Goal: Task Accomplishment & Management: Use online tool/utility

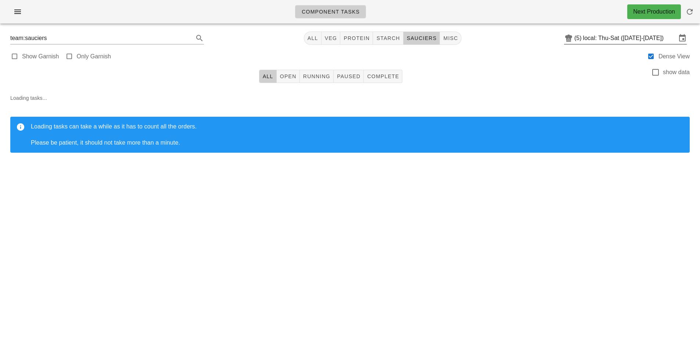
click at [605, 34] on input "local: Thu-Sat ([DATE]-[DATE])" at bounding box center [629, 38] width 93 height 12
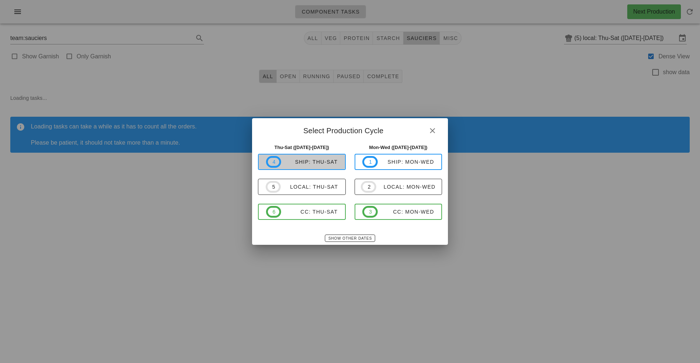
click at [325, 162] on div "ship: Thu-Sat" at bounding box center [309, 162] width 57 height 6
type input "ship: Thu-Sat ([DATE]-[DATE])"
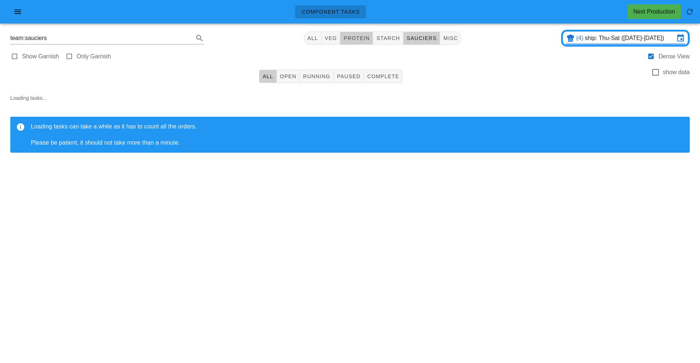
click at [365, 37] on span "protein" at bounding box center [356, 38] width 26 height 6
type input "team:protein"
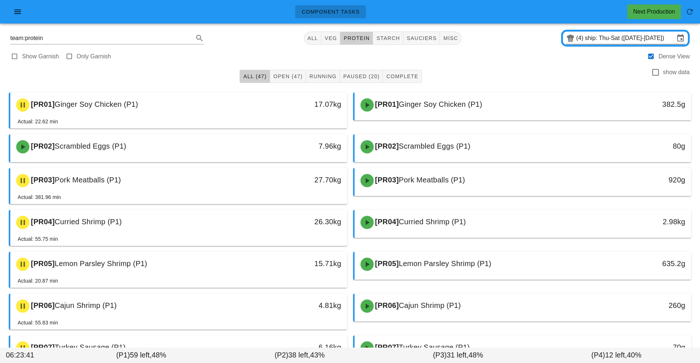
click at [590, 43] on input "ship: Thu-Sat ([DATE]-[DATE])" at bounding box center [630, 38] width 90 height 12
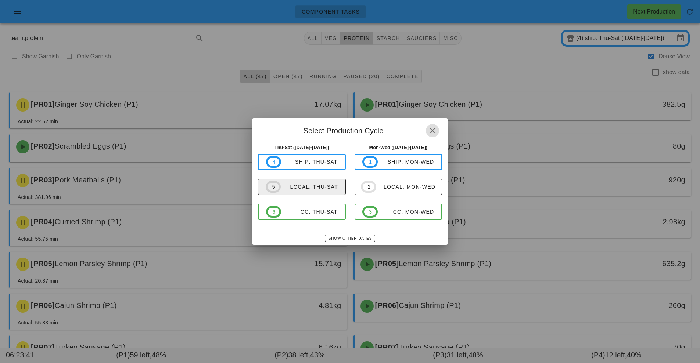
click at [316, 190] on div "local: Thu-Sat" at bounding box center [309, 187] width 57 height 6
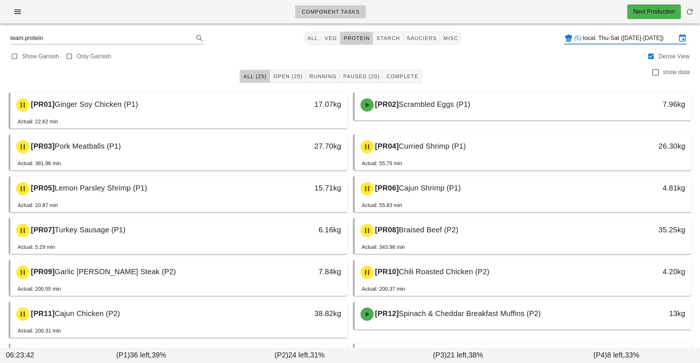
click at [588, 38] on input "local: Thu-Sat ([DATE]-[DATE])" at bounding box center [629, 38] width 93 height 12
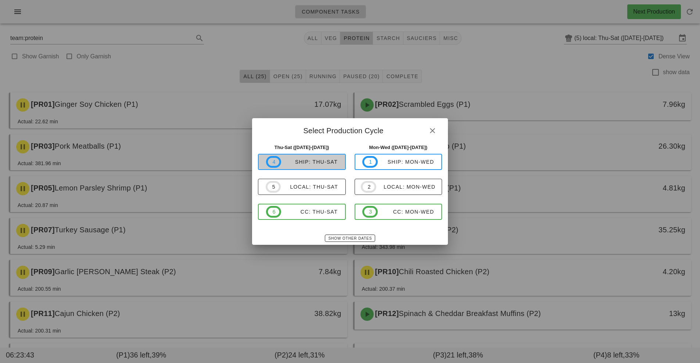
click at [317, 161] on div "ship: Thu-Sat" at bounding box center [309, 162] width 57 height 6
type input "ship: Thu-Sat ([DATE]-[DATE])"
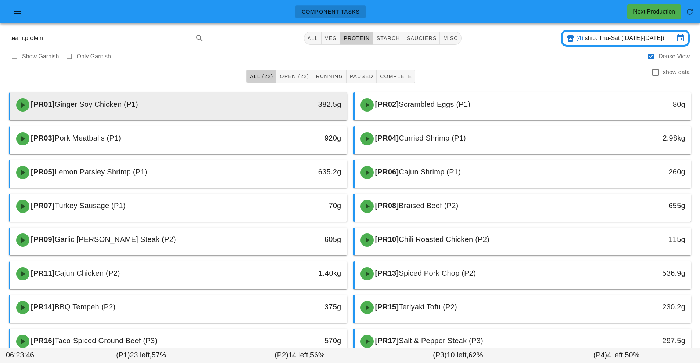
click at [305, 109] on div "382.5g" at bounding box center [303, 104] width 75 height 12
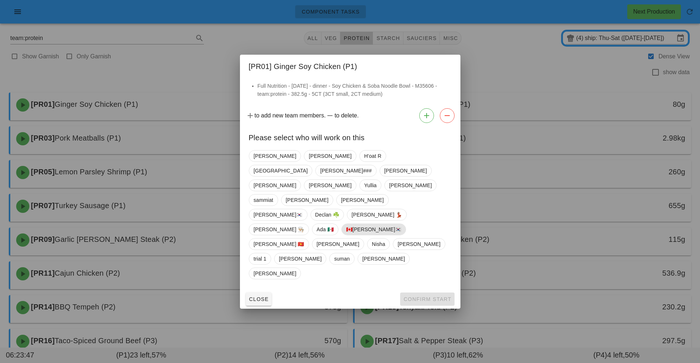
click at [346, 232] on span "🇨🇦[PERSON_NAME]🇰🇷" at bounding box center [373, 229] width 55 height 11
click at [421, 297] on span "Confirm Start" at bounding box center [427, 300] width 48 height 6
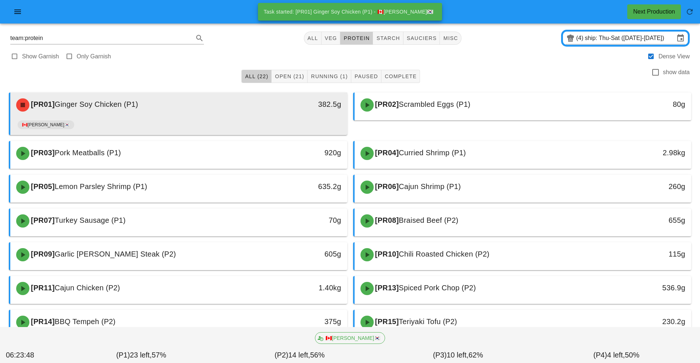
click at [254, 113] on div "[PR01] Ginger Soy Chicken (P1)" at bounding box center [137, 105] width 250 height 22
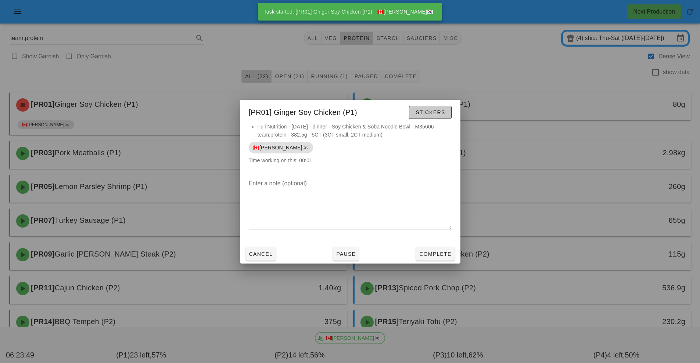
click at [431, 112] on span "Stickers" at bounding box center [430, 113] width 30 height 6
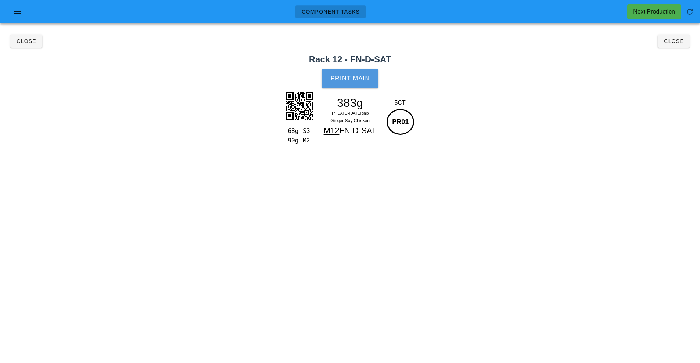
click at [354, 81] on span "Print Main" at bounding box center [350, 78] width 40 height 7
click at [674, 45] on button "Close" at bounding box center [674, 41] width 32 height 13
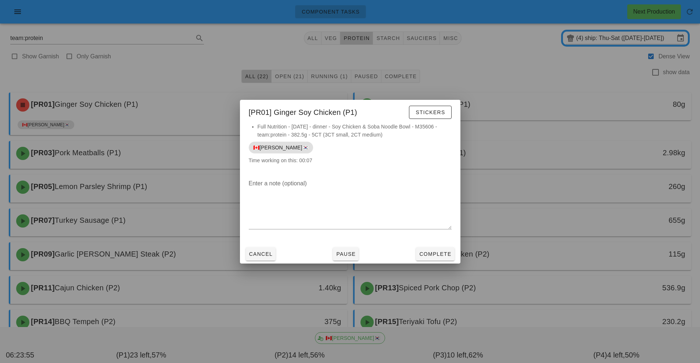
click at [518, 178] on div at bounding box center [350, 181] width 700 height 363
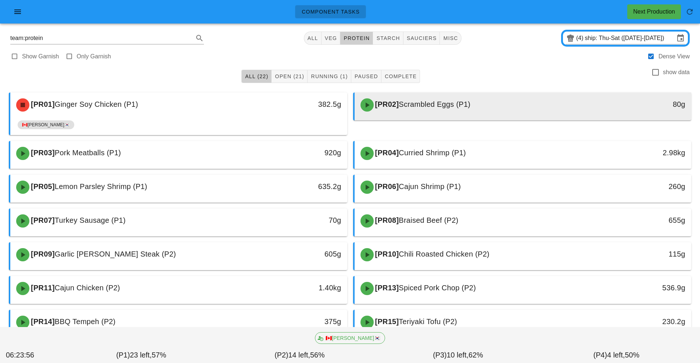
click at [423, 106] on span "Scrambled Eggs (P1)" at bounding box center [435, 104] width 72 height 8
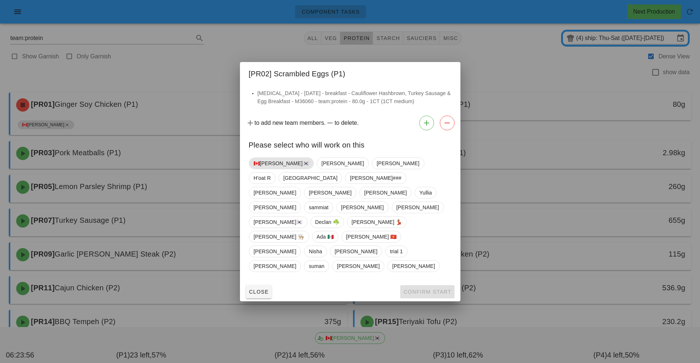
click at [265, 169] on span "🇨🇦[PERSON_NAME]🇰🇷" at bounding box center [281, 163] width 55 height 11
click at [430, 289] on span "Confirm Start" at bounding box center [427, 292] width 48 height 6
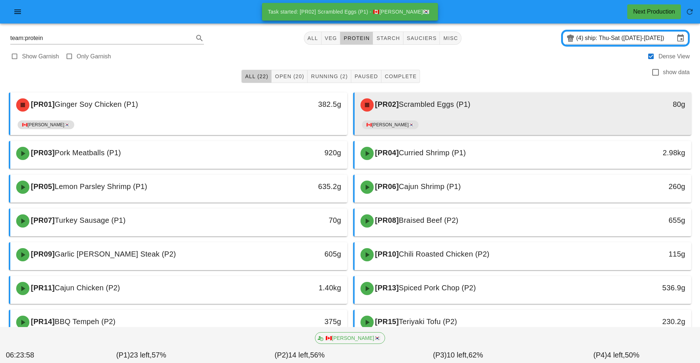
click at [422, 108] on span "Scrambled Eggs (P1)" at bounding box center [435, 104] width 72 height 8
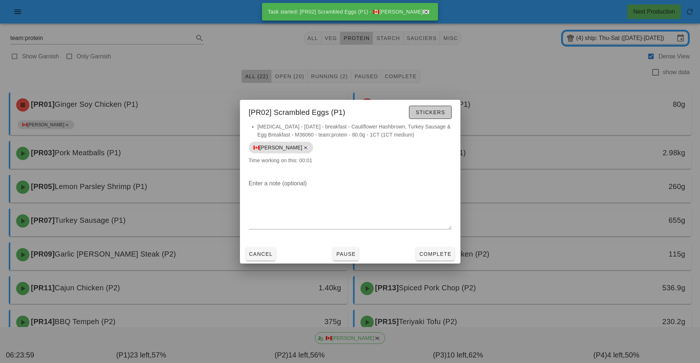
click at [434, 113] on span "Stickers" at bounding box center [430, 113] width 30 height 6
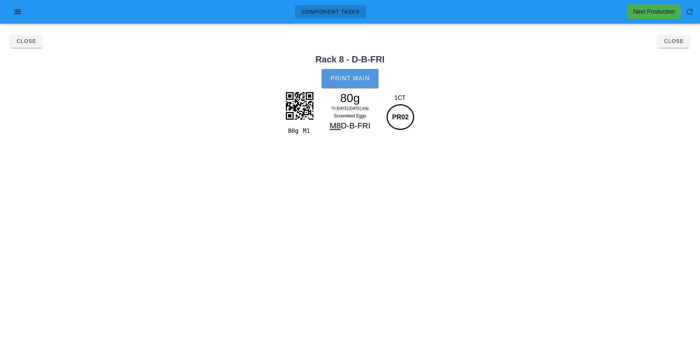
click at [361, 73] on button "Print Main" at bounding box center [350, 78] width 57 height 19
click at [669, 46] on button "Close" at bounding box center [674, 41] width 32 height 13
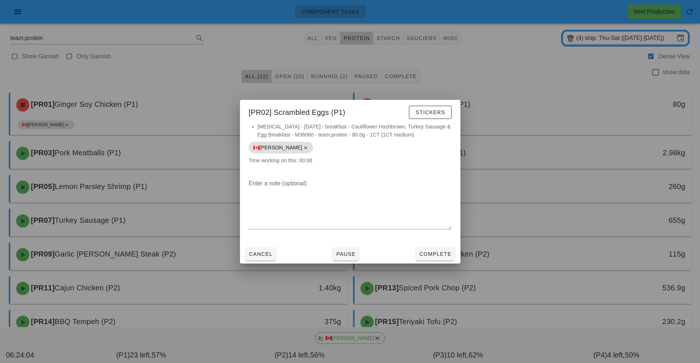
click at [467, 286] on div at bounding box center [350, 181] width 700 height 363
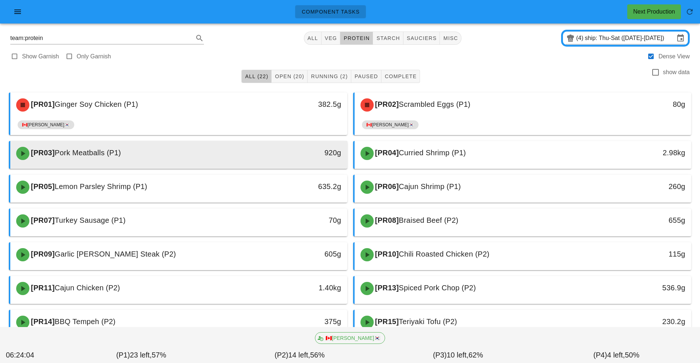
click at [244, 151] on div "[PR03] Pork Meatballs (P1)" at bounding box center [137, 154] width 250 height 22
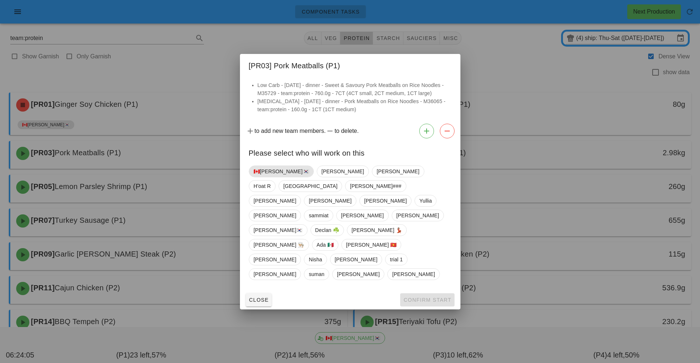
click at [270, 177] on span "🇨🇦[PERSON_NAME]🇰🇷" at bounding box center [281, 171] width 55 height 11
click at [431, 297] on span "Confirm Start" at bounding box center [427, 300] width 48 height 6
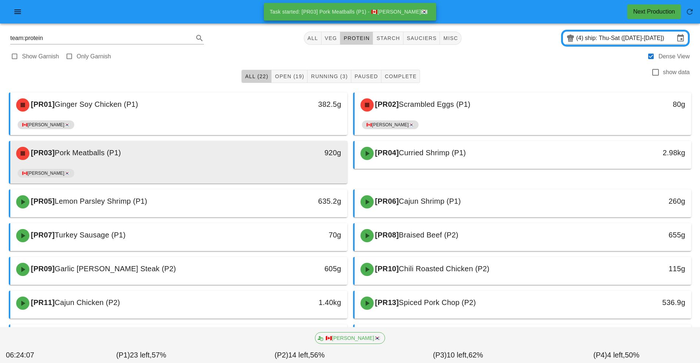
click at [290, 158] on div "920g" at bounding box center [303, 153] width 75 height 12
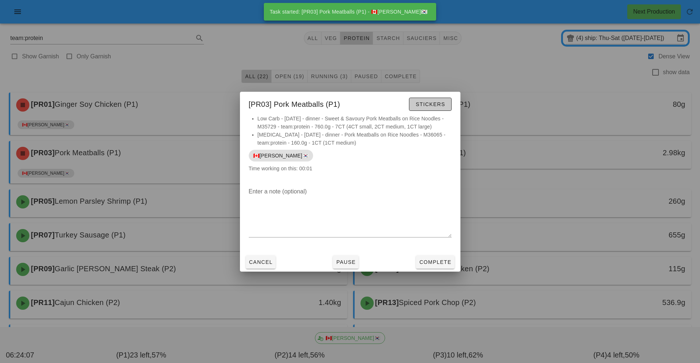
click at [441, 107] on span "Stickers" at bounding box center [430, 104] width 30 height 6
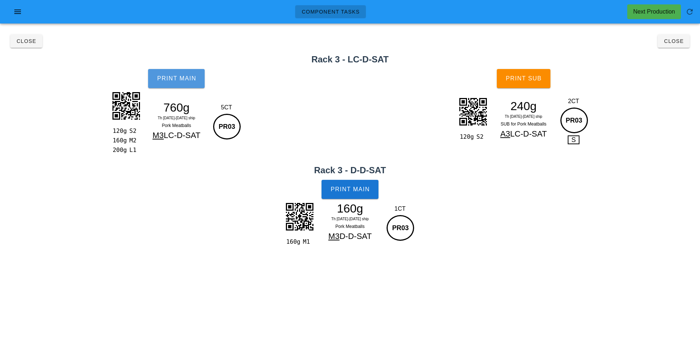
click at [194, 82] on button "Print Main" at bounding box center [176, 78] width 57 height 19
click at [374, 181] on button "Print Main" at bounding box center [350, 189] width 57 height 19
click at [548, 86] on button "Print Sub" at bounding box center [524, 78] width 54 height 19
click at [676, 40] on span "Close" at bounding box center [674, 41] width 20 height 6
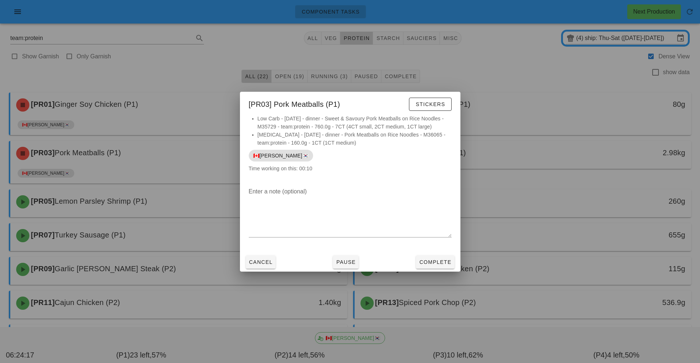
click at [457, 311] on div at bounding box center [350, 181] width 700 height 363
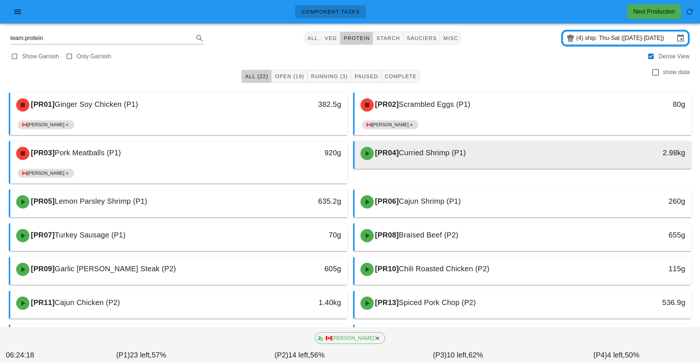
click at [426, 160] on div "[PR04] Curried Shrimp (P1)" at bounding box center [481, 154] width 250 height 22
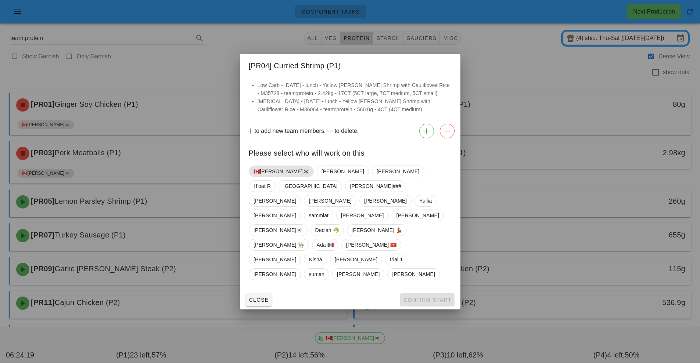
click at [271, 177] on span "🇨🇦[PERSON_NAME]🇰🇷" at bounding box center [281, 171] width 55 height 11
click at [424, 294] on button "Confirm Start" at bounding box center [427, 300] width 54 height 13
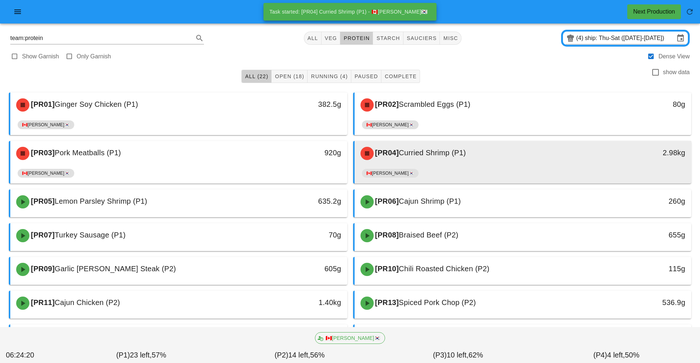
click at [429, 163] on div "[PR04] Curried Shrimp (P1)" at bounding box center [481, 154] width 250 height 22
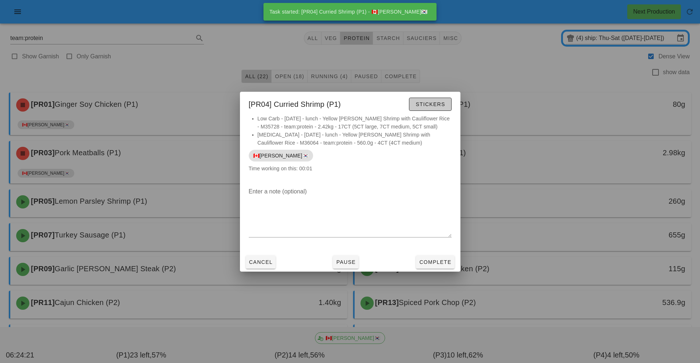
click at [444, 108] on button "Stickers" at bounding box center [430, 104] width 42 height 13
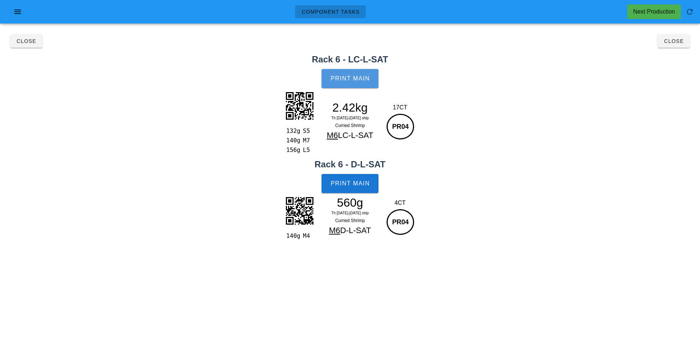
click at [355, 78] on span "Print Main" at bounding box center [350, 78] width 40 height 7
click at [376, 185] on button "Print Main" at bounding box center [350, 183] width 57 height 19
click at [678, 39] on span "Close" at bounding box center [674, 41] width 20 height 6
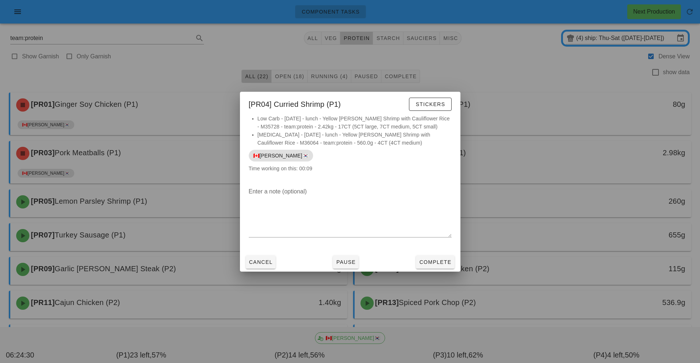
click at [555, 255] on div at bounding box center [350, 181] width 700 height 363
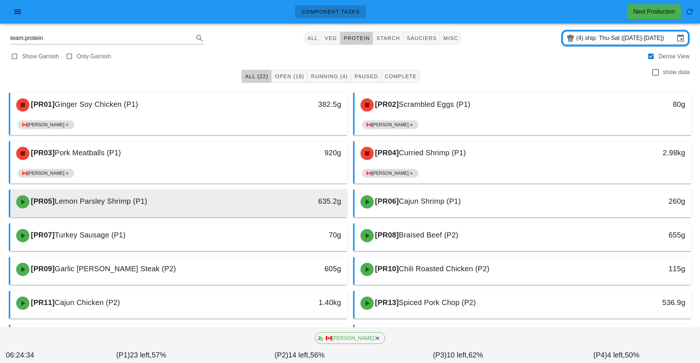
click at [281, 200] on div "635.2g" at bounding box center [303, 202] width 75 height 12
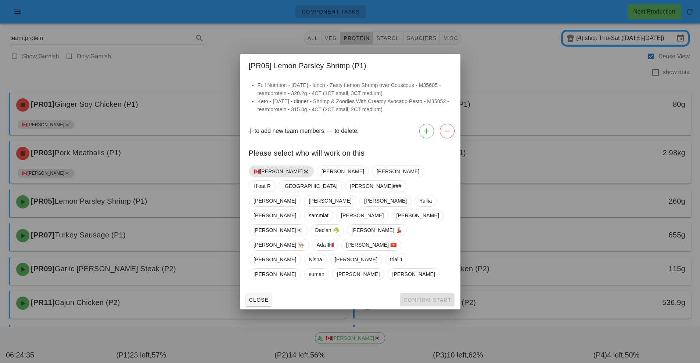
click at [276, 177] on span "🇨🇦[PERSON_NAME]🇰🇷" at bounding box center [281, 171] width 55 height 11
click at [401, 294] on button "Confirm Start" at bounding box center [427, 300] width 54 height 13
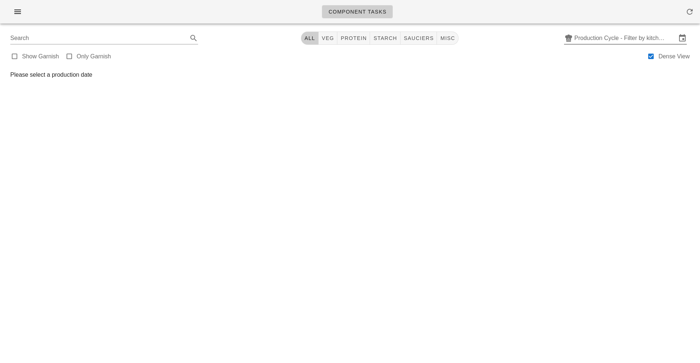
click at [594, 39] on input "Production Cycle - Filter by kitchen production schedules" at bounding box center [625, 38] width 102 height 12
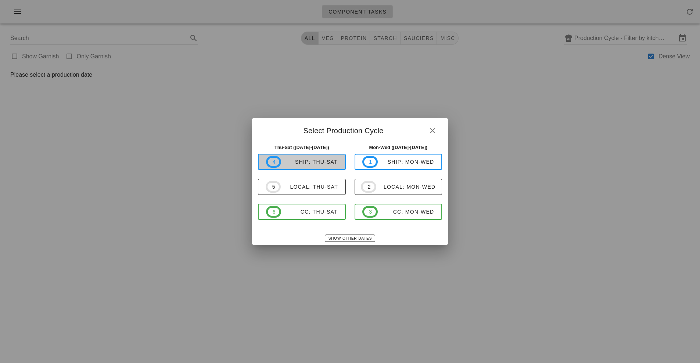
click at [324, 165] on div "ship: Thu-Sat" at bounding box center [309, 162] width 57 height 6
type input "ship: Thu-Sat ([DATE]-[DATE])"
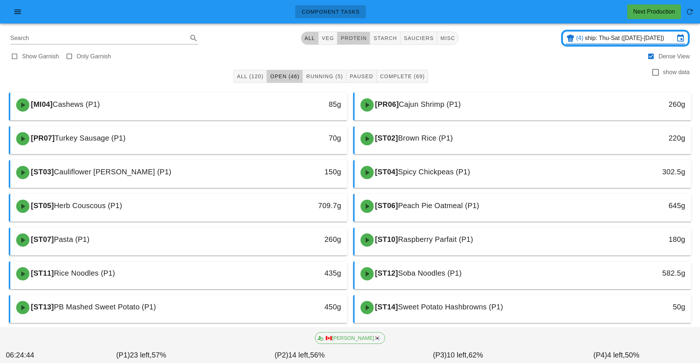
click at [361, 41] on span "protein" at bounding box center [353, 38] width 26 height 6
type input "team:protein"
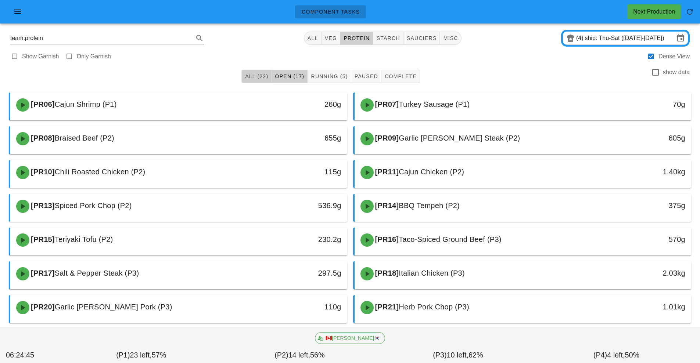
click at [254, 80] on button "All (22)" at bounding box center [256, 76] width 30 height 13
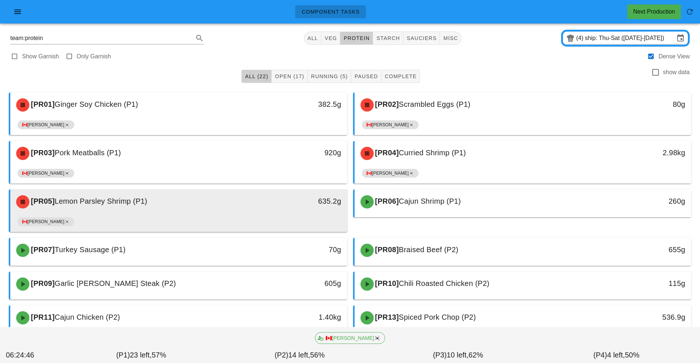
click at [279, 211] on div "635.2g" at bounding box center [303, 202] width 83 height 22
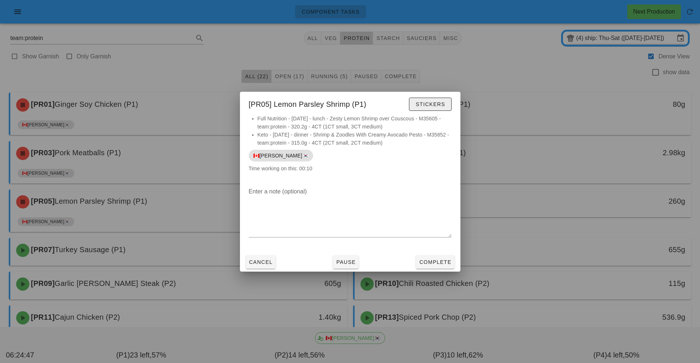
click at [436, 98] on button "Stickers" at bounding box center [430, 104] width 42 height 13
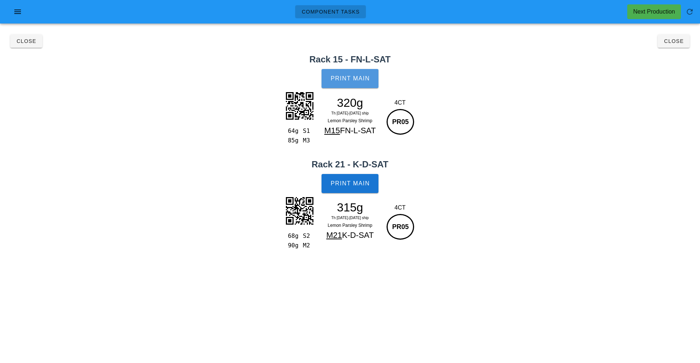
click at [354, 86] on button "Print Main" at bounding box center [350, 78] width 57 height 19
click at [371, 177] on button "Print Main" at bounding box center [350, 183] width 57 height 19
click at [682, 47] on button "Close" at bounding box center [674, 41] width 32 height 13
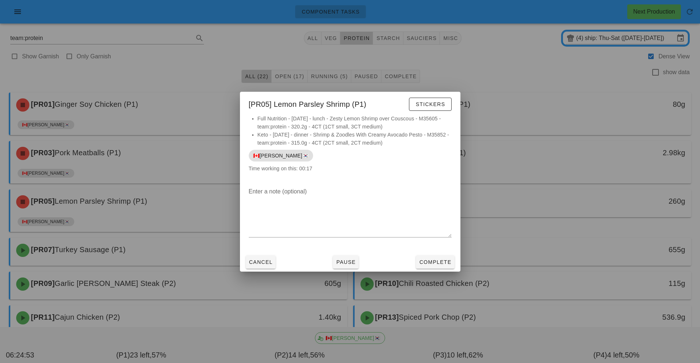
click at [544, 246] on div at bounding box center [350, 181] width 700 height 363
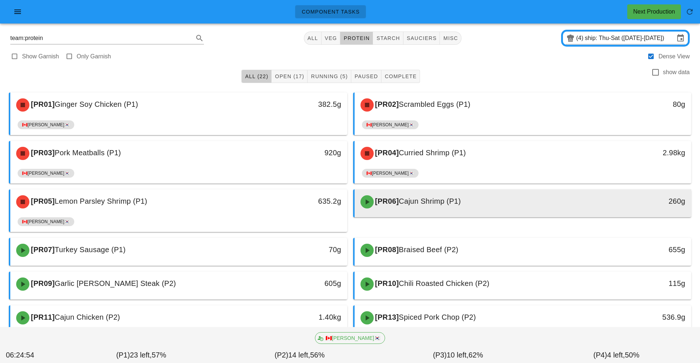
click at [443, 208] on div "[PR06] Cajun Shrimp (P1)" at bounding box center [481, 202] width 250 height 22
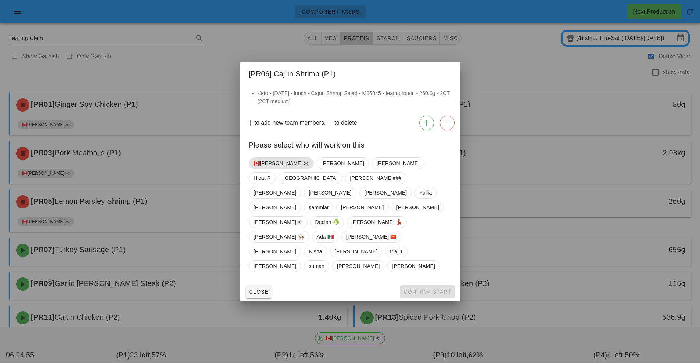
click at [272, 169] on span "🇨🇦[PERSON_NAME]🇰🇷" at bounding box center [281, 163] width 55 height 11
click at [432, 289] on span "Confirm Start" at bounding box center [427, 292] width 48 height 6
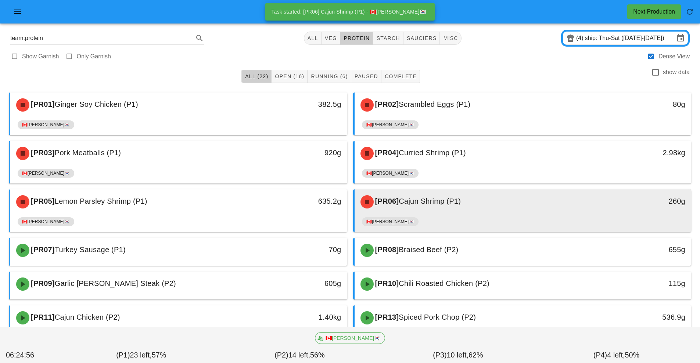
click at [464, 210] on div "[PR06] Cajun Shrimp (P1)" at bounding box center [481, 202] width 250 height 22
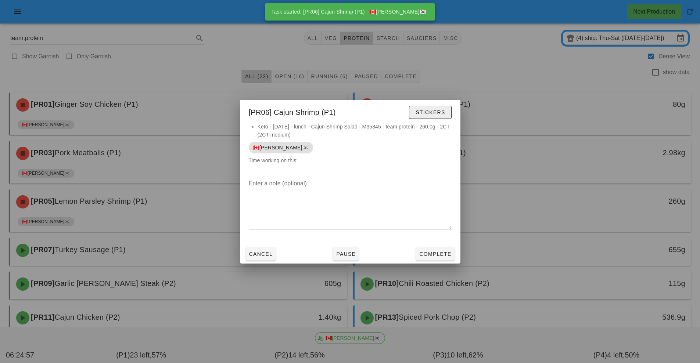
click at [435, 112] on span "Stickers" at bounding box center [430, 113] width 30 height 6
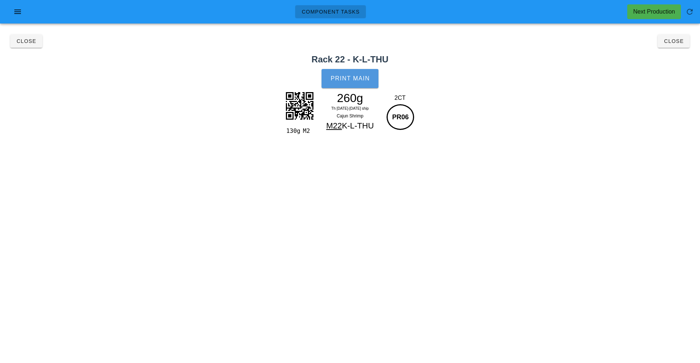
click at [371, 83] on button "Print Main" at bounding box center [350, 78] width 57 height 19
click at [683, 46] on button "Close" at bounding box center [674, 41] width 32 height 13
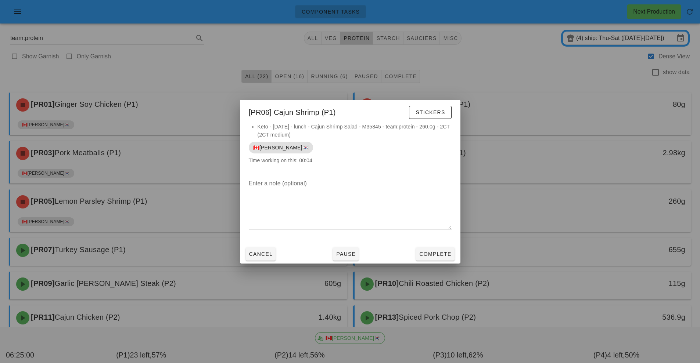
click at [530, 244] on div at bounding box center [350, 181] width 700 height 363
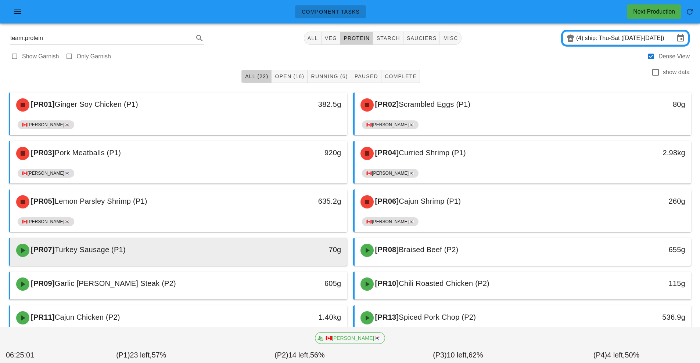
click at [266, 255] on div "70g" at bounding box center [303, 251] width 83 height 22
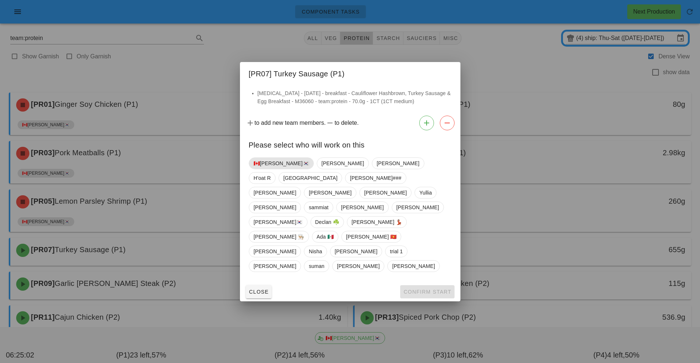
click at [274, 169] on span "🇨🇦[PERSON_NAME]🇰🇷" at bounding box center [281, 163] width 55 height 11
click at [421, 289] on span "Confirm Start" at bounding box center [427, 292] width 48 height 6
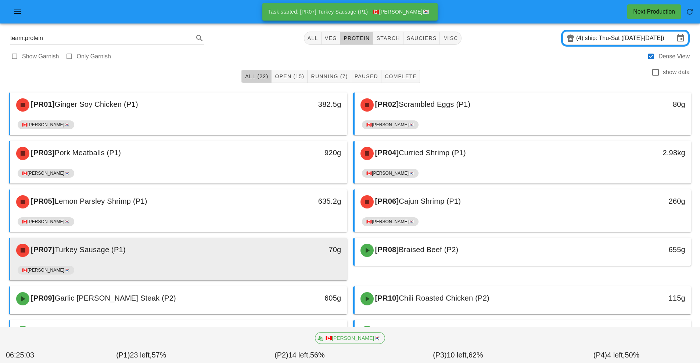
click at [273, 251] on div "70g" at bounding box center [303, 250] width 75 height 12
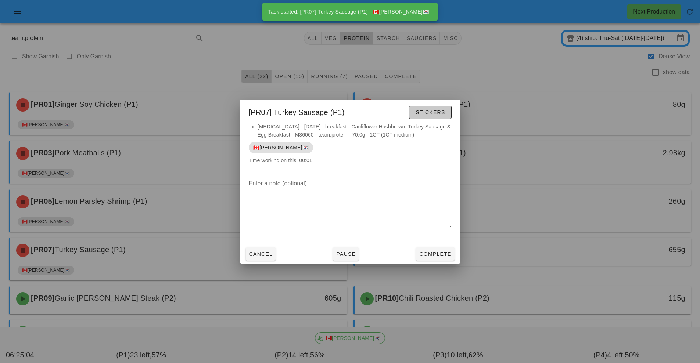
click at [433, 113] on span "Stickers" at bounding box center [430, 113] width 30 height 6
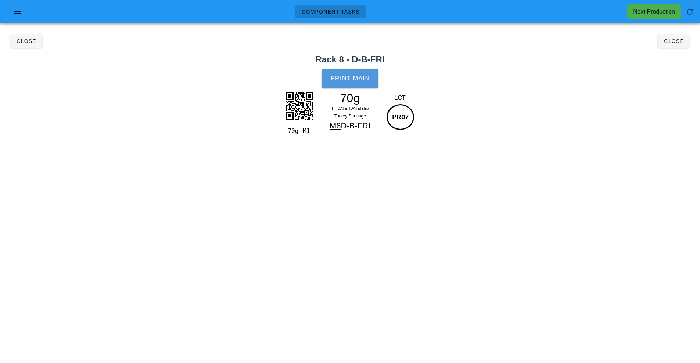
click at [352, 86] on button "Print Main" at bounding box center [350, 78] width 57 height 19
click at [527, 276] on div "Component Tasks Next Production team:protein All veg protein starch sauciers mi…" at bounding box center [350, 181] width 700 height 363
click at [680, 39] on span "Close" at bounding box center [674, 41] width 20 height 6
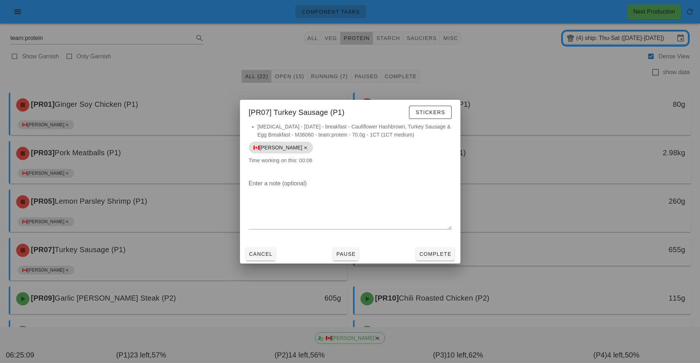
click at [583, 236] on div at bounding box center [350, 181] width 700 height 363
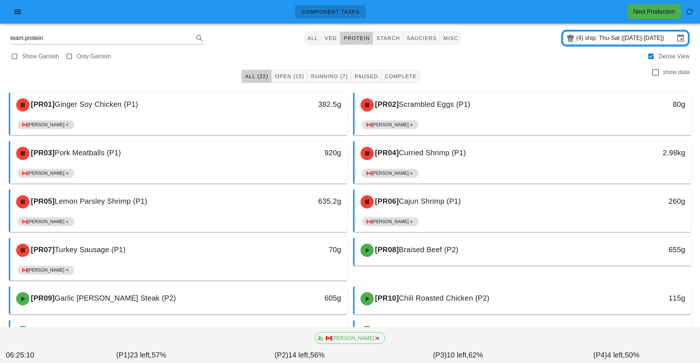
click at [451, 255] on div "[PR08] Braised Beef (P2)" at bounding box center [481, 251] width 250 height 22
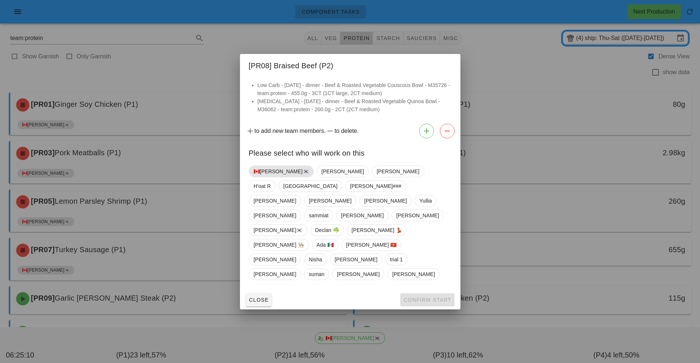
click at [266, 177] on span "🇨🇦[PERSON_NAME]🇰🇷" at bounding box center [281, 171] width 55 height 11
click at [437, 297] on span "Confirm Start" at bounding box center [427, 300] width 48 height 6
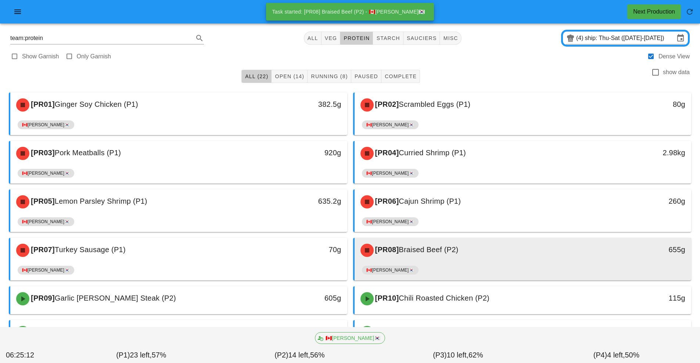
click at [459, 259] on div "[PR08] Braised Beef (P2)" at bounding box center [481, 251] width 250 height 22
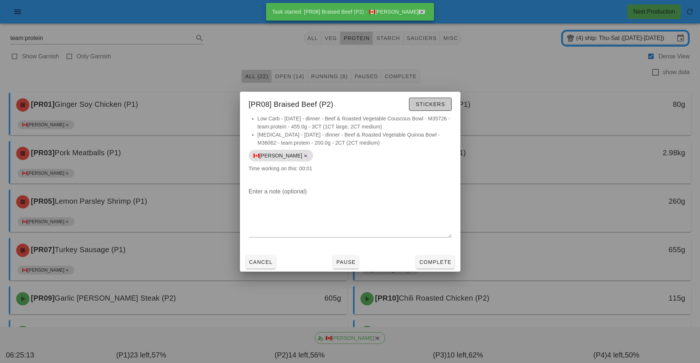
click at [449, 106] on button "Stickers" at bounding box center [430, 104] width 42 height 13
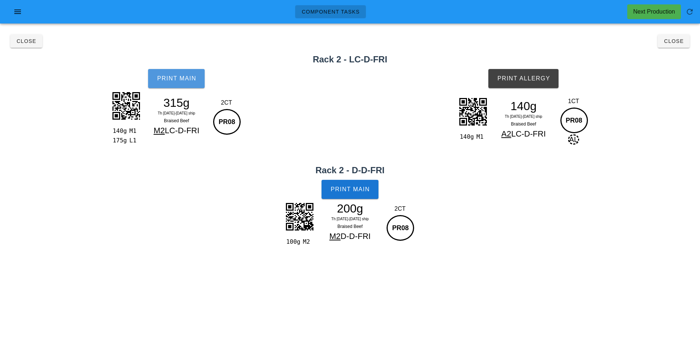
click at [176, 86] on button "Print Main" at bounding box center [176, 78] width 57 height 19
click at [377, 188] on button "Print Main" at bounding box center [350, 189] width 57 height 19
click at [538, 82] on button "Print Allergy" at bounding box center [523, 78] width 70 height 19
click at [683, 46] on button "Close" at bounding box center [674, 41] width 32 height 13
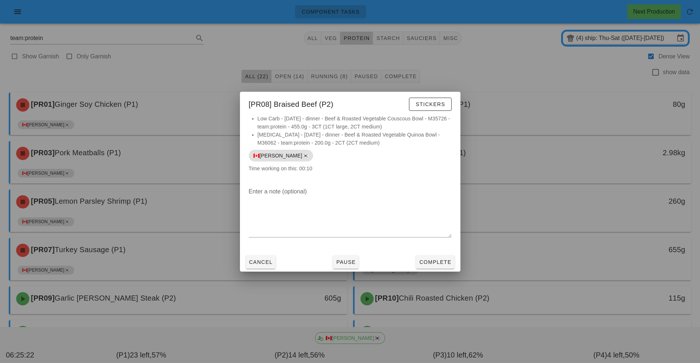
click at [474, 314] on div at bounding box center [350, 181] width 700 height 363
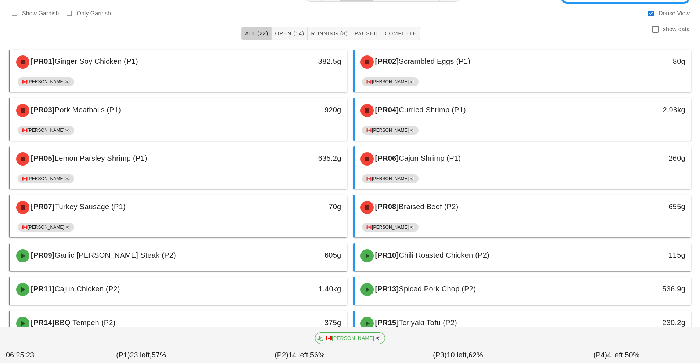
scroll to position [126, 0]
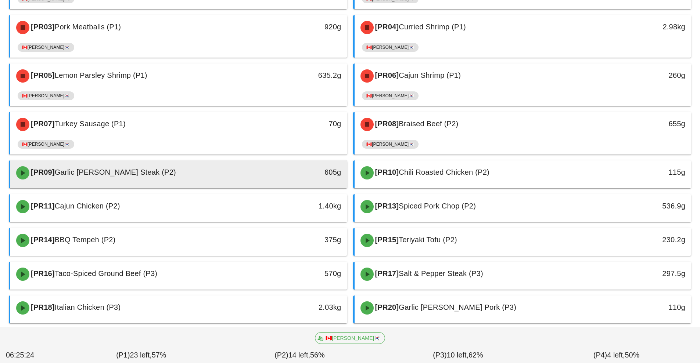
click at [256, 176] on div "[PR09] Garlic [PERSON_NAME] Steak (P2)" at bounding box center [137, 173] width 250 height 22
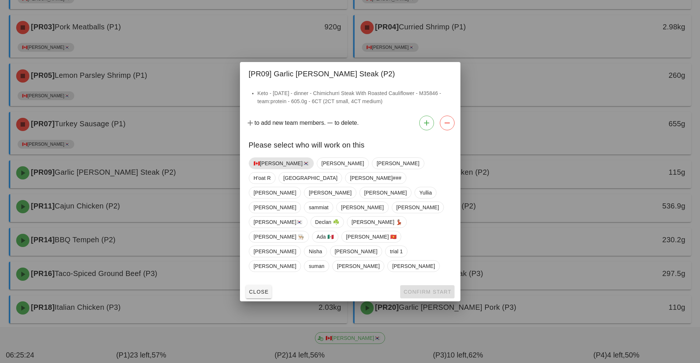
click at [268, 169] on span "🇨🇦[PERSON_NAME]🇰🇷" at bounding box center [281, 163] width 55 height 11
click at [439, 286] on button "Confirm Start" at bounding box center [427, 292] width 54 height 13
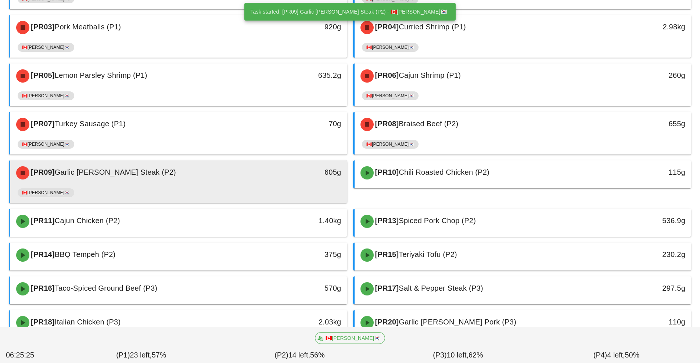
click at [261, 180] on div "[PR09] Garlic [PERSON_NAME] Steak (P2)" at bounding box center [137, 173] width 250 height 22
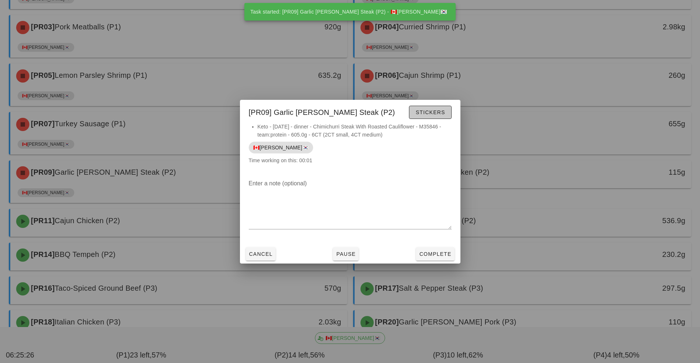
click at [437, 112] on span "Stickers" at bounding box center [430, 113] width 30 height 6
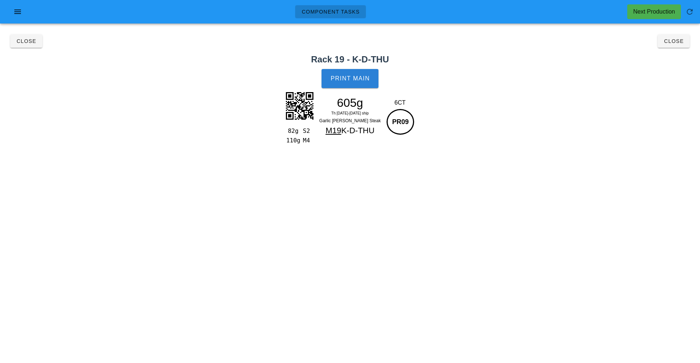
click at [360, 85] on button "Print Main" at bounding box center [350, 78] width 57 height 19
click at [682, 44] on button "Close" at bounding box center [674, 41] width 32 height 13
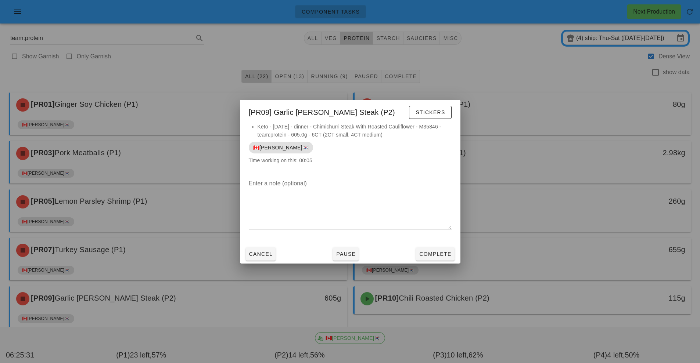
click at [423, 298] on div at bounding box center [350, 181] width 700 height 363
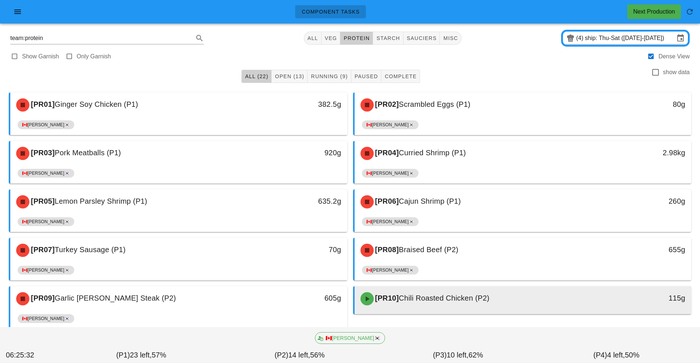
click at [439, 302] on span "Chili Roasted Chicken (P2)" at bounding box center [444, 298] width 91 height 8
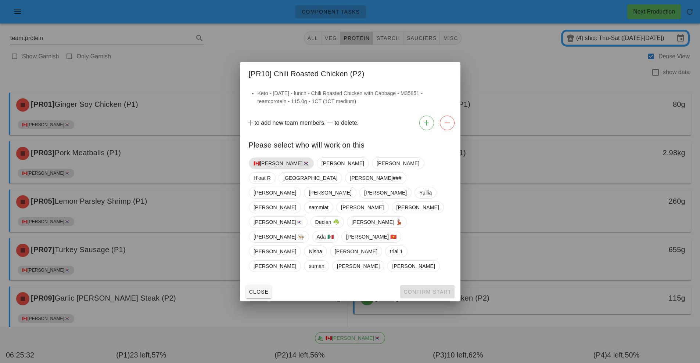
click at [281, 169] on span "🇨🇦[PERSON_NAME]🇰🇷" at bounding box center [281, 164] width 65 height 12
click at [428, 289] on span "Confirm Start" at bounding box center [427, 292] width 48 height 6
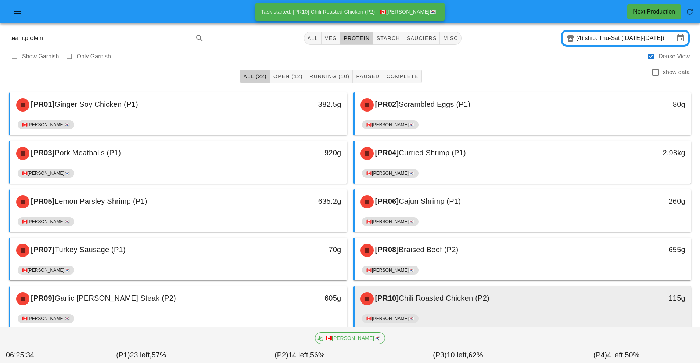
click at [439, 311] on div "[PR10] Chili Roasted Chicken (P2) 115g" at bounding box center [523, 299] width 337 height 25
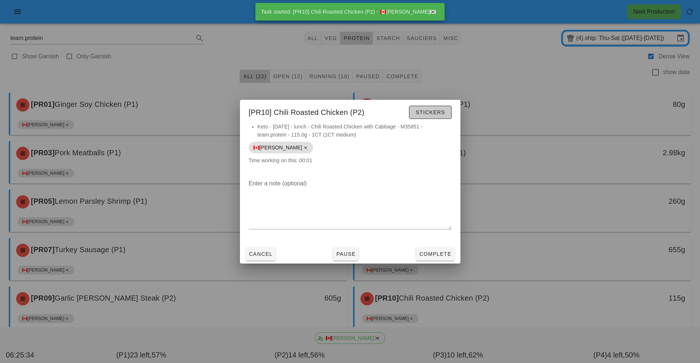
click at [431, 112] on span "Stickers" at bounding box center [430, 113] width 30 height 6
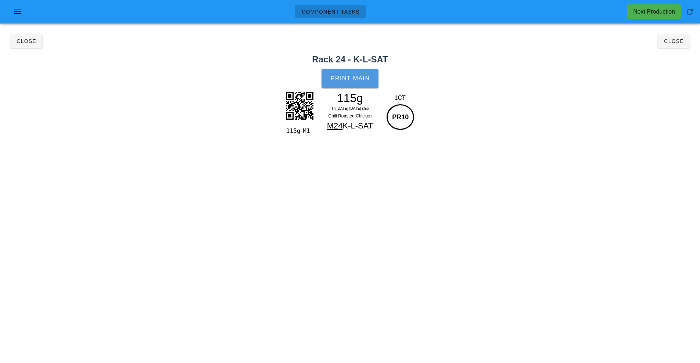
click at [351, 85] on button "Print Main" at bounding box center [350, 78] width 57 height 19
click at [673, 46] on button "Close" at bounding box center [674, 41] width 32 height 13
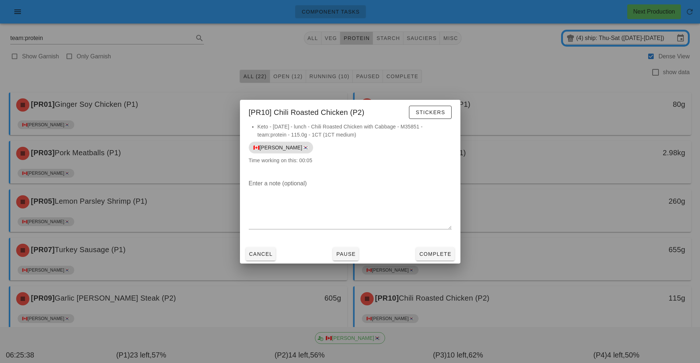
click at [508, 282] on div at bounding box center [350, 181] width 700 height 363
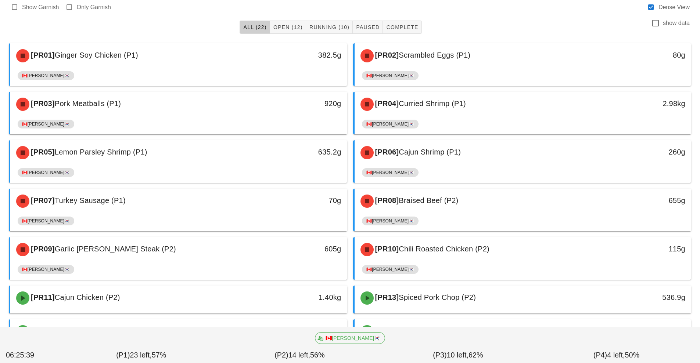
scroll to position [185, 0]
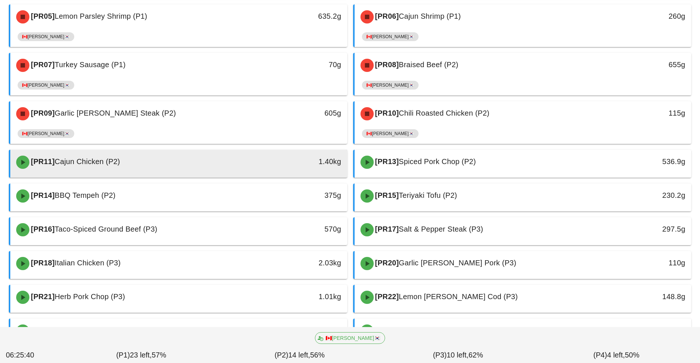
click at [255, 166] on div "[PR11] Cajun Chicken (P2)" at bounding box center [137, 162] width 250 height 22
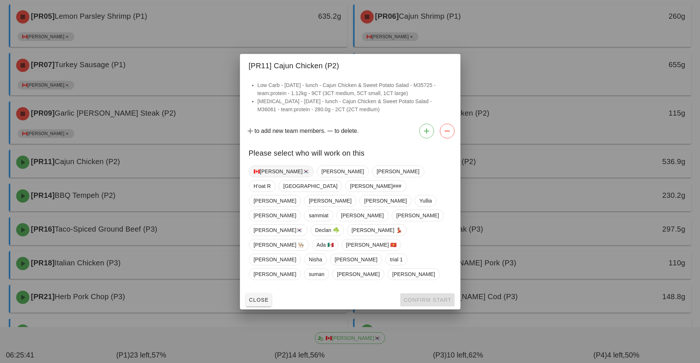
click at [264, 177] on span "🇨🇦[PERSON_NAME]🇰🇷" at bounding box center [281, 171] width 55 height 11
click at [430, 297] on span "Confirm Start" at bounding box center [427, 300] width 48 height 6
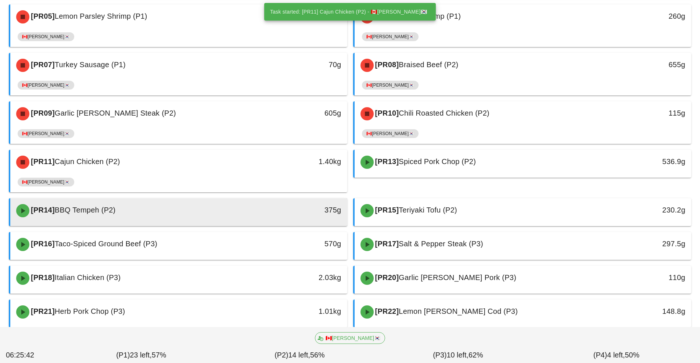
click at [273, 201] on div "375g" at bounding box center [303, 211] width 83 height 22
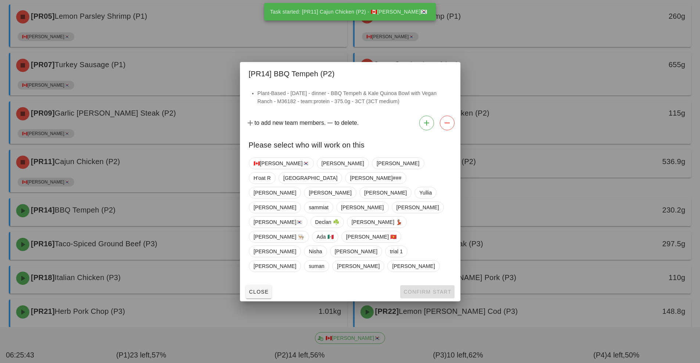
click at [210, 177] on div at bounding box center [350, 181] width 700 height 363
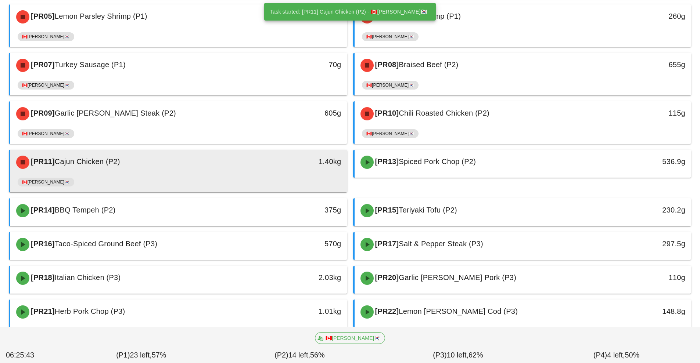
click at [250, 173] on div "[PR11] Cajun Chicken (P2) 1.40kg" at bounding box center [178, 162] width 337 height 25
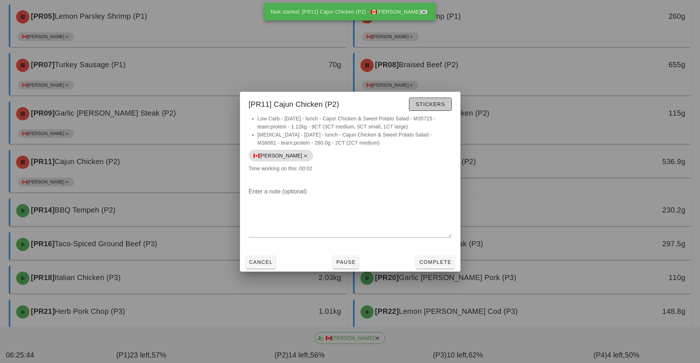
click at [438, 106] on span "Stickers" at bounding box center [430, 104] width 30 height 6
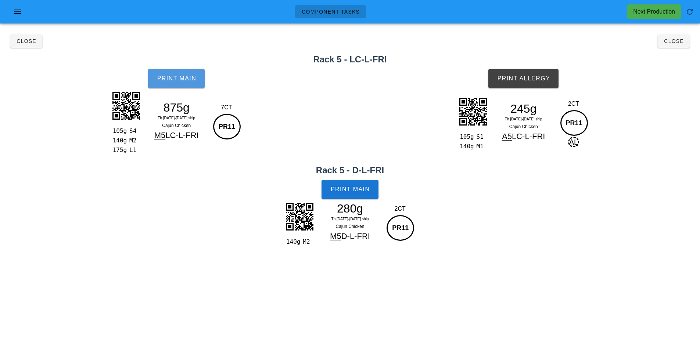
click at [193, 80] on span "Print Main" at bounding box center [177, 78] width 40 height 7
click at [345, 191] on span "Print Main" at bounding box center [350, 189] width 40 height 7
click at [539, 79] on span "Print Allergy" at bounding box center [523, 78] width 53 height 7
click at [686, 43] on button "Close" at bounding box center [674, 41] width 32 height 13
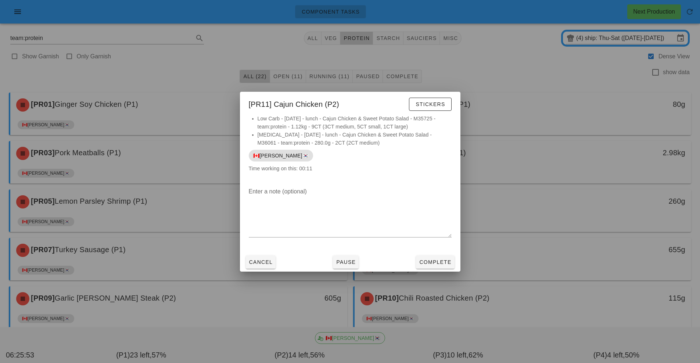
click at [526, 259] on div at bounding box center [350, 181] width 700 height 363
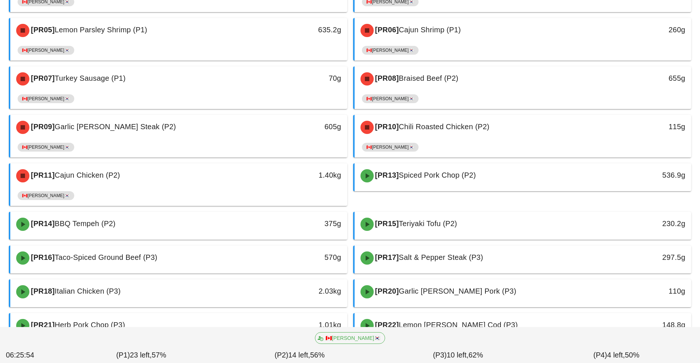
scroll to position [172, 0]
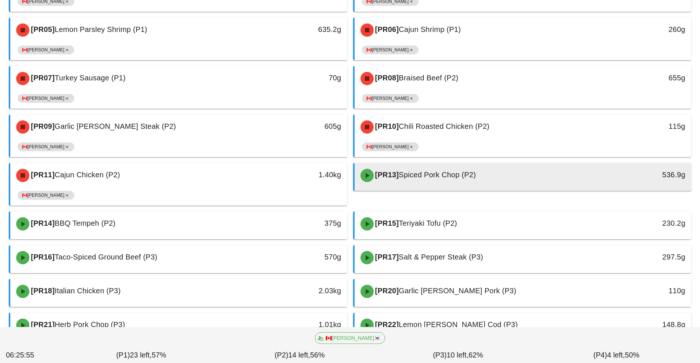
click at [428, 184] on div "[PR13] Spiced Pork Chop (P2)" at bounding box center [481, 176] width 250 height 22
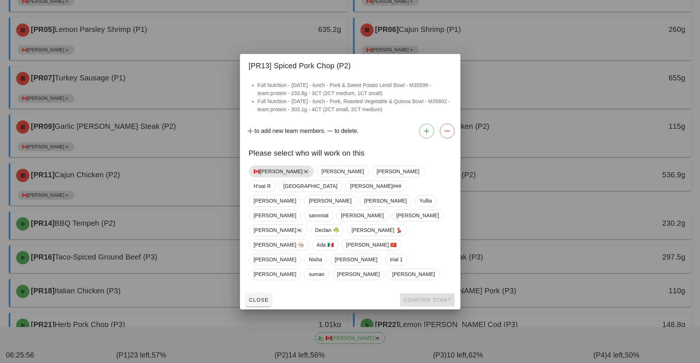
click at [276, 177] on span "🇨🇦[PERSON_NAME]🇰🇷" at bounding box center [281, 171] width 55 height 11
click at [423, 297] on span "Confirm Start" at bounding box center [427, 300] width 48 height 6
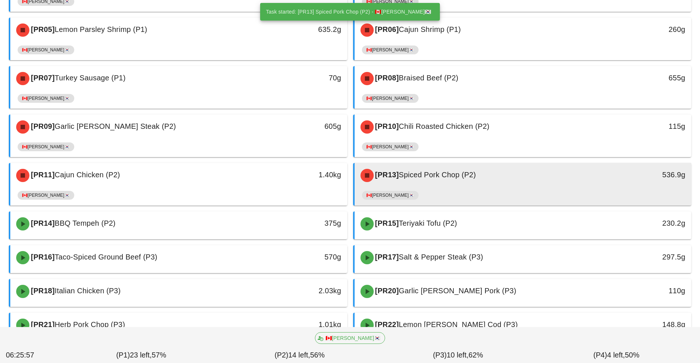
click at [450, 185] on div "[PR13] Spiced Pork Chop (P2)" at bounding box center [481, 176] width 250 height 22
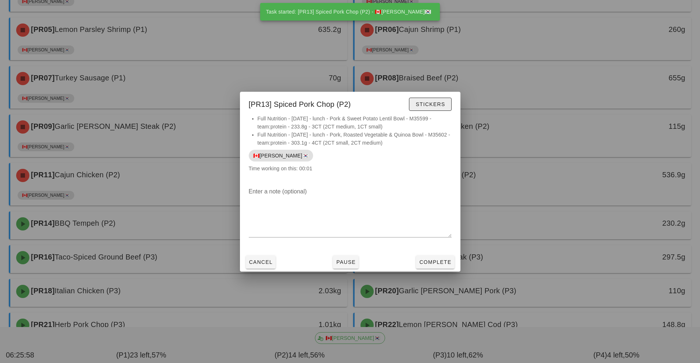
click at [441, 105] on span "Stickers" at bounding box center [430, 104] width 30 height 6
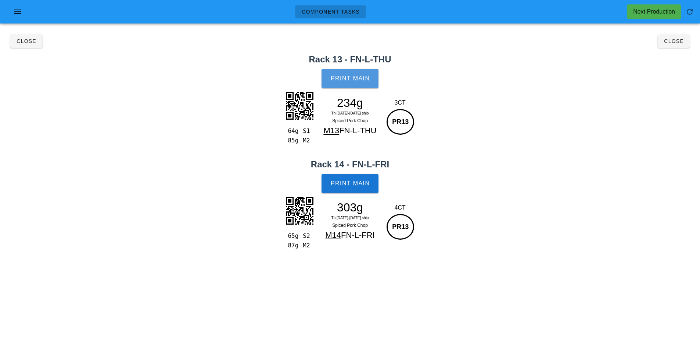
click at [358, 83] on button "Print Main" at bounding box center [350, 78] width 57 height 19
click at [358, 183] on span "Print Main" at bounding box center [350, 183] width 40 height 7
click at [682, 39] on span "Close" at bounding box center [674, 41] width 20 height 6
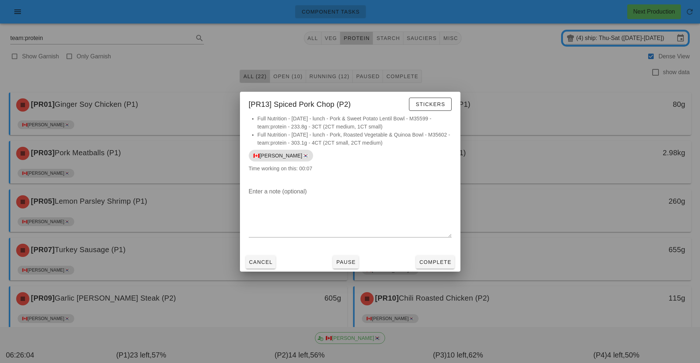
click at [515, 291] on div at bounding box center [350, 181] width 700 height 363
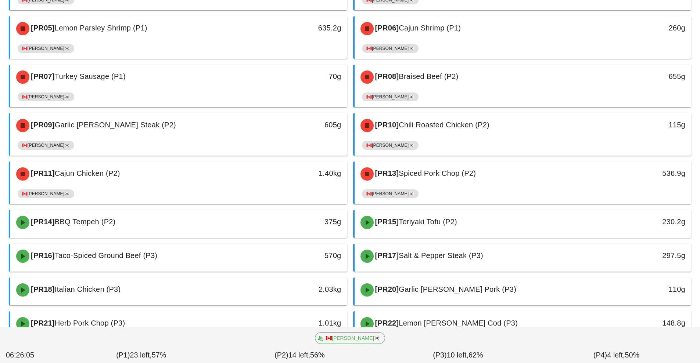
scroll to position [174, 0]
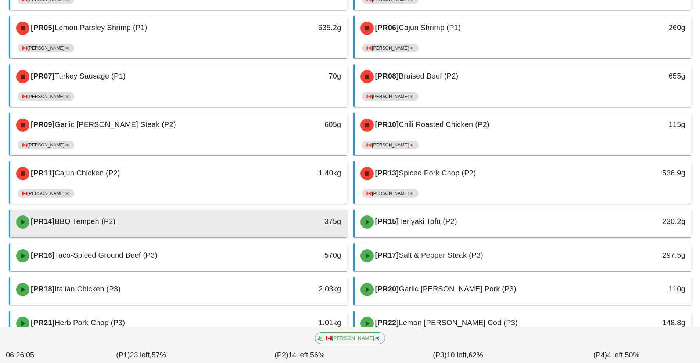
click at [252, 230] on div "[PR14] BBQ Tempeh (P2)" at bounding box center [137, 222] width 250 height 22
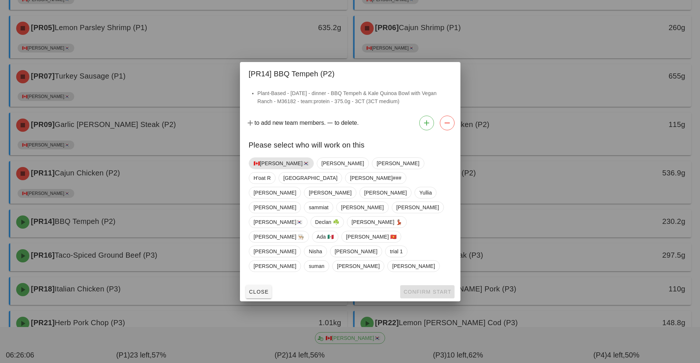
click at [270, 169] on span "🇨🇦[PERSON_NAME]🇰🇷" at bounding box center [281, 163] width 55 height 11
click at [419, 289] on span "Confirm Start" at bounding box center [427, 292] width 48 height 6
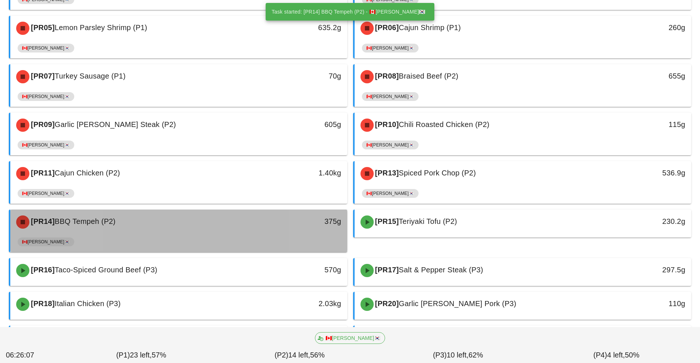
click at [274, 233] on div "[PR14] BBQ Tempeh (P2) 375g" at bounding box center [178, 222] width 337 height 25
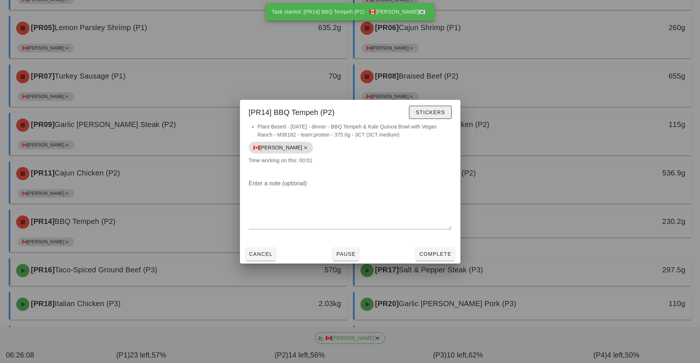
click at [437, 112] on span "Stickers" at bounding box center [430, 113] width 30 height 6
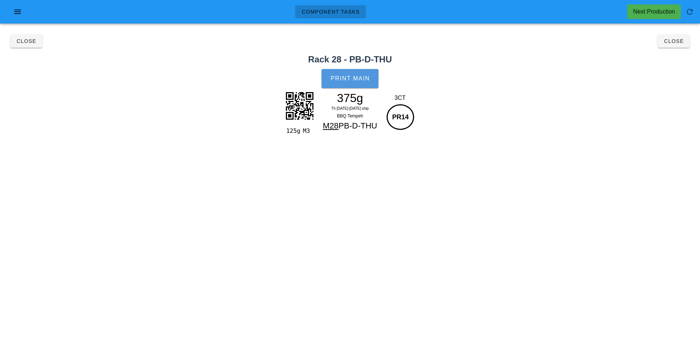
click at [355, 79] on span "Print Main" at bounding box center [350, 78] width 40 height 7
click at [670, 46] on button "Close" at bounding box center [674, 41] width 32 height 13
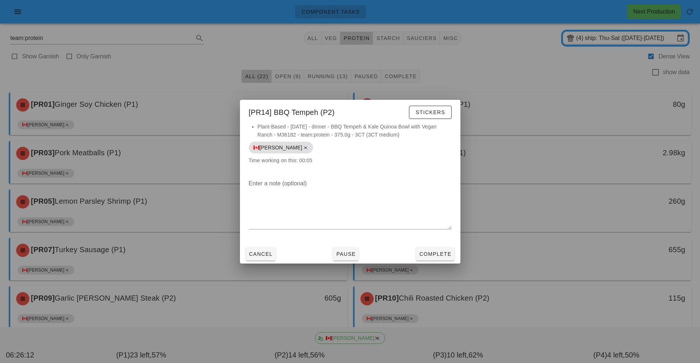
click at [554, 263] on div at bounding box center [350, 181] width 700 height 363
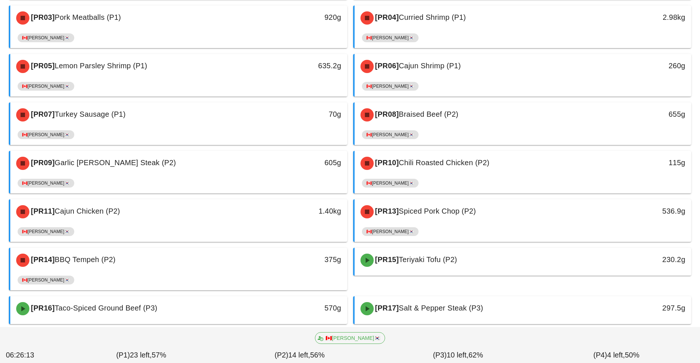
scroll to position [143, 0]
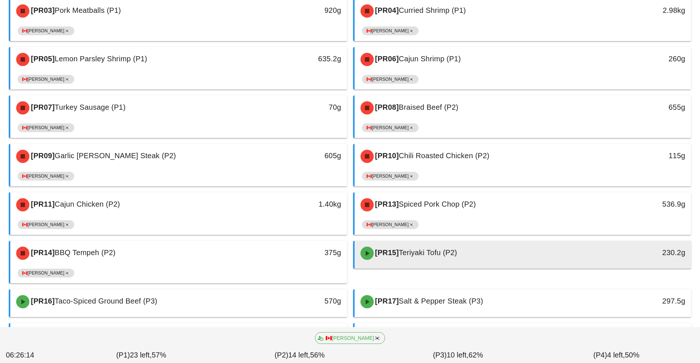
click at [408, 252] on span "Teriyaki Tofu (P2)" at bounding box center [428, 253] width 58 height 8
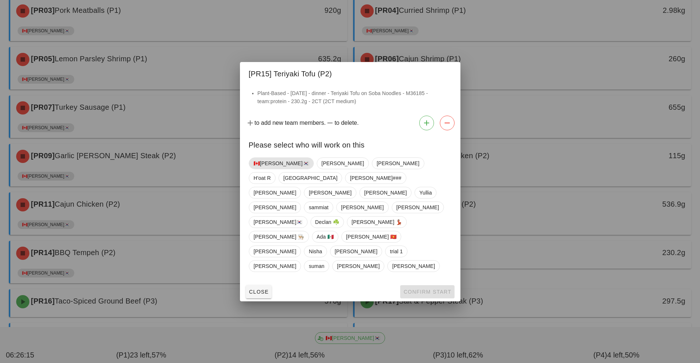
click at [274, 169] on span "🇨🇦[PERSON_NAME]🇰🇷" at bounding box center [281, 163] width 55 height 11
click at [425, 289] on span "Confirm Start" at bounding box center [427, 292] width 48 height 6
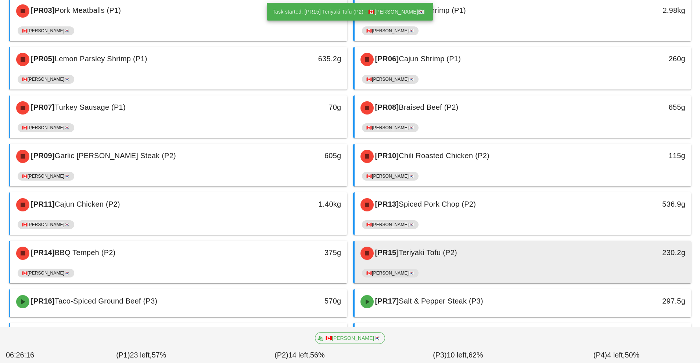
click at [433, 261] on div "[PR15] Teriyaki Tofu (P2)" at bounding box center [481, 254] width 250 height 22
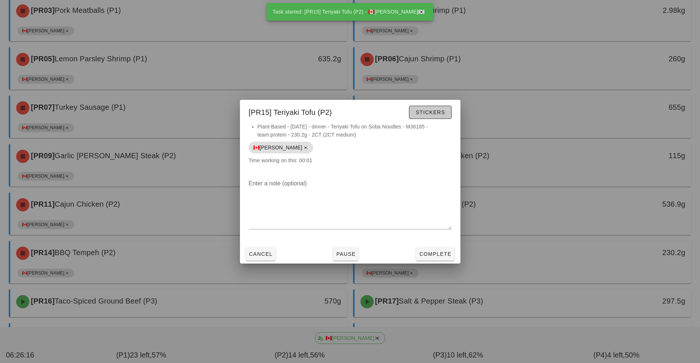
click at [443, 108] on button "Stickers" at bounding box center [430, 112] width 42 height 13
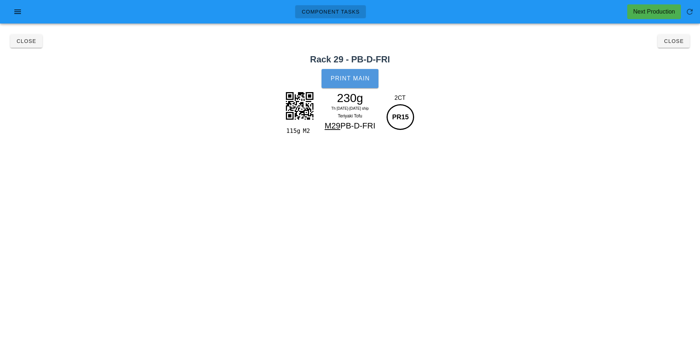
click at [354, 87] on button "Print Main" at bounding box center [350, 78] width 57 height 19
click at [676, 42] on span "Close" at bounding box center [674, 41] width 20 height 6
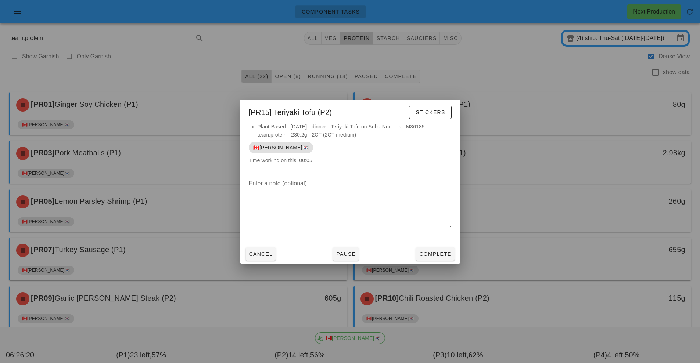
click at [533, 284] on div at bounding box center [350, 181] width 700 height 363
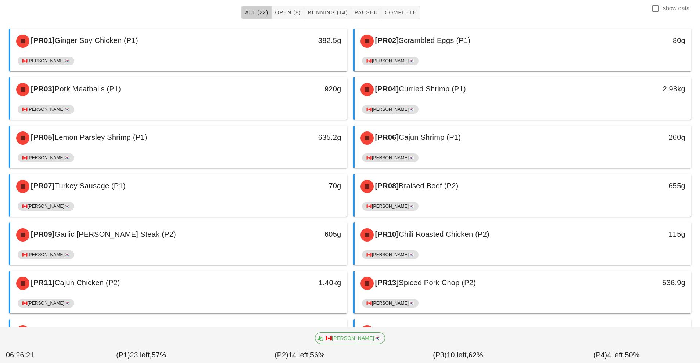
scroll to position [166, 0]
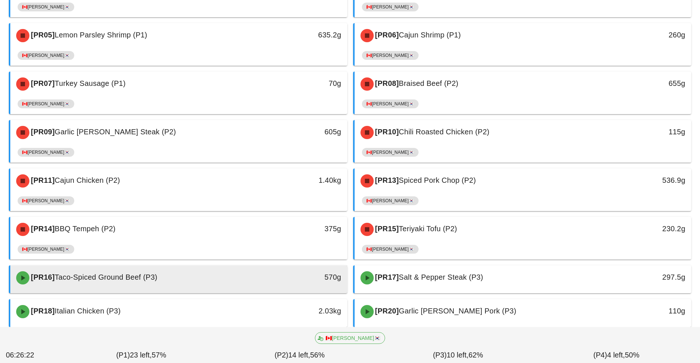
click at [242, 271] on div "[PR16] Taco-Spiced Ground Beef (P3)" at bounding box center [137, 278] width 250 height 22
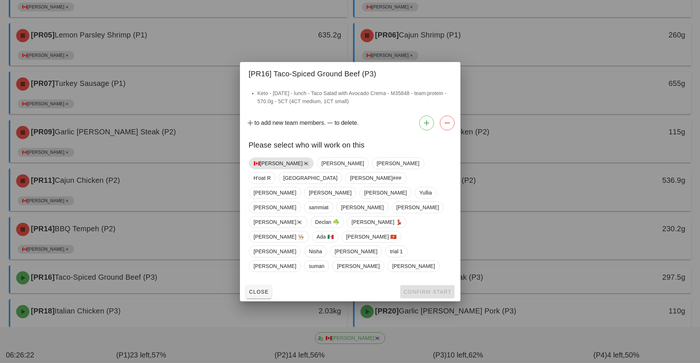
click at [268, 169] on span "🇨🇦[PERSON_NAME]🇰🇷" at bounding box center [281, 163] width 55 height 11
click at [425, 289] on span "Confirm Start" at bounding box center [427, 292] width 48 height 6
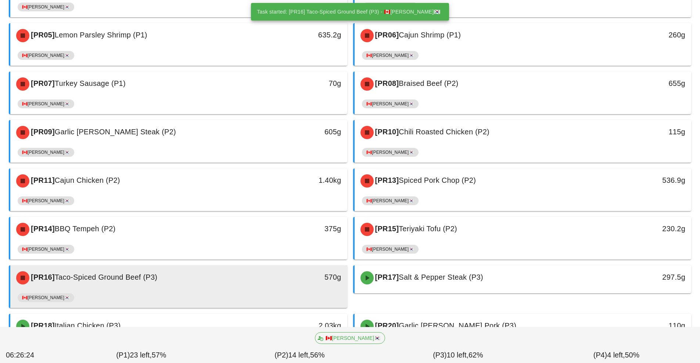
click at [280, 294] on div "🇨🇦[PERSON_NAME]🇰🇷" at bounding box center [179, 300] width 322 height 18
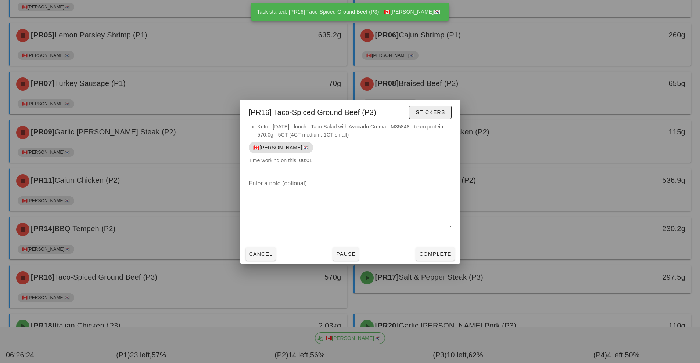
click at [437, 111] on span "Stickers" at bounding box center [430, 113] width 30 height 6
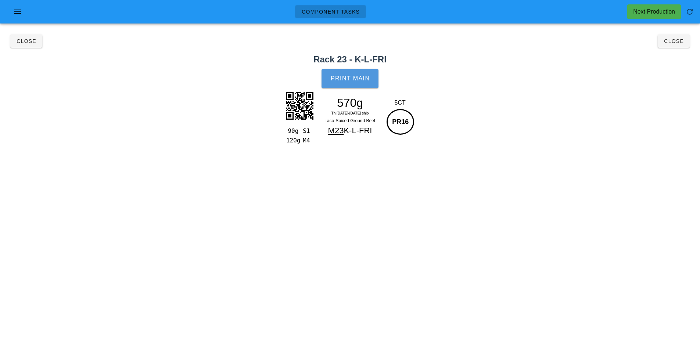
click at [363, 79] on span "Print Main" at bounding box center [350, 78] width 40 height 7
click at [686, 46] on button "Close" at bounding box center [674, 41] width 32 height 13
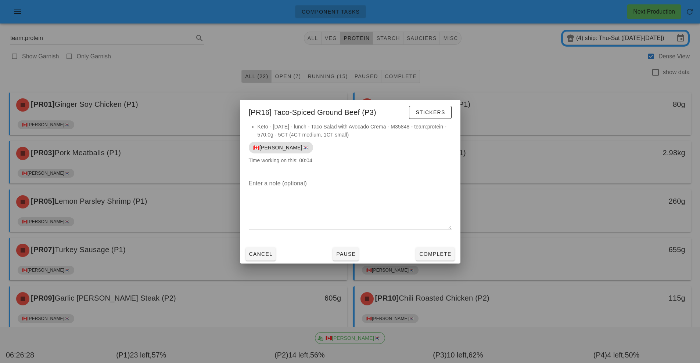
click at [543, 265] on div at bounding box center [350, 181] width 700 height 363
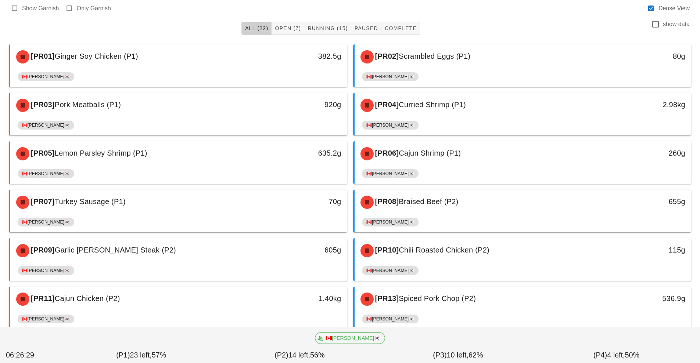
scroll to position [175, 0]
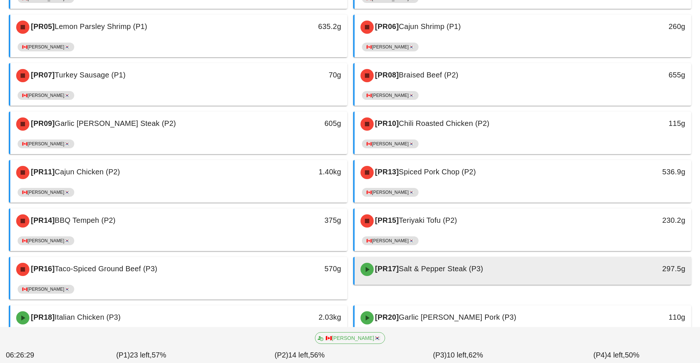
click at [457, 263] on div "[PR17] Salt & Pepper Steak (P3)" at bounding box center [481, 270] width 250 height 22
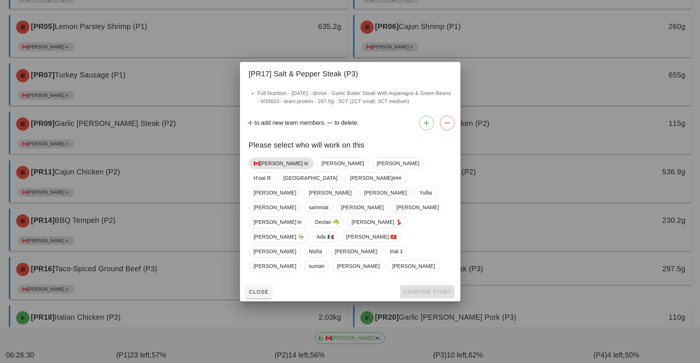
click at [269, 169] on span "🇨🇦[PERSON_NAME]🇰🇷" at bounding box center [281, 163] width 55 height 11
click at [440, 286] on button "Confirm Start" at bounding box center [427, 292] width 54 height 13
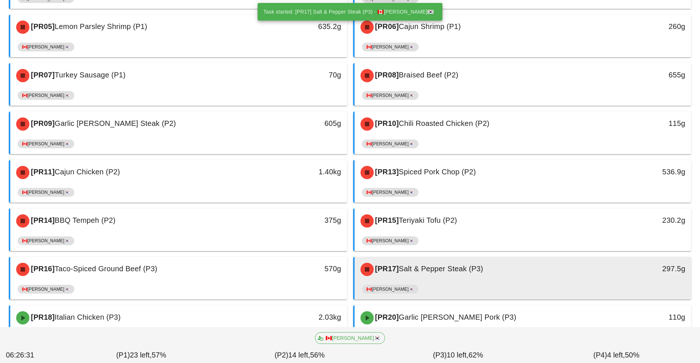
click at [460, 285] on div "🇨🇦[PERSON_NAME]🇰🇷" at bounding box center [523, 291] width 322 height 18
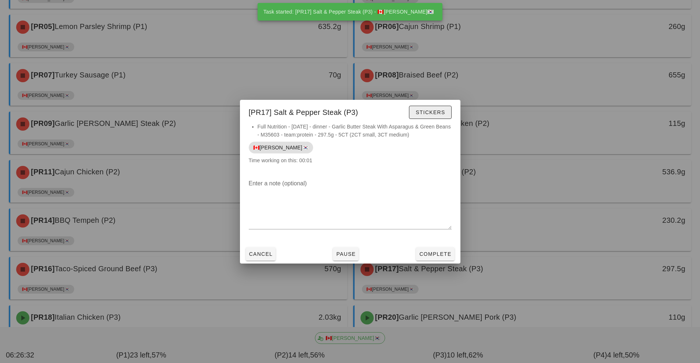
click at [430, 114] on span "Stickers" at bounding box center [430, 113] width 30 height 6
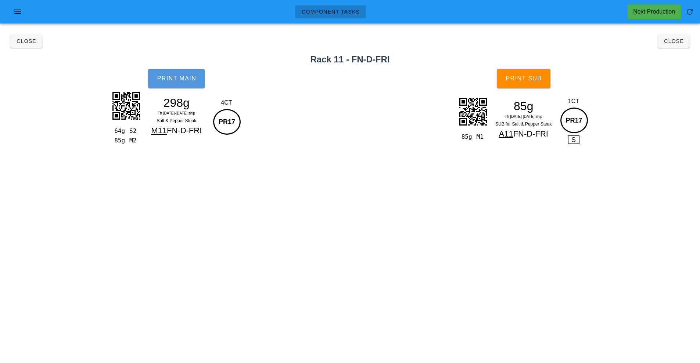
click at [174, 85] on button "Print Main" at bounding box center [176, 78] width 57 height 19
click at [539, 80] on span "Print Sub" at bounding box center [523, 78] width 36 height 7
click at [678, 47] on button "Close" at bounding box center [674, 41] width 32 height 13
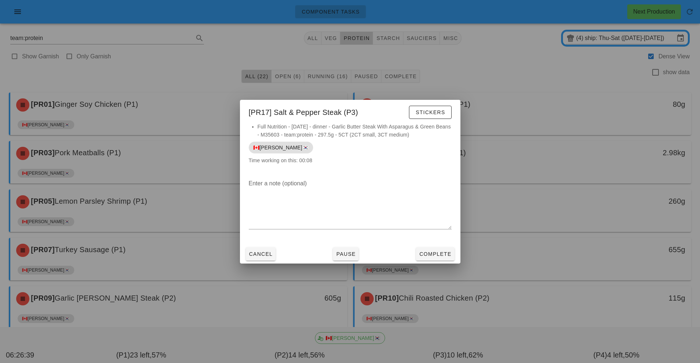
click at [526, 276] on div at bounding box center [350, 181] width 700 height 363
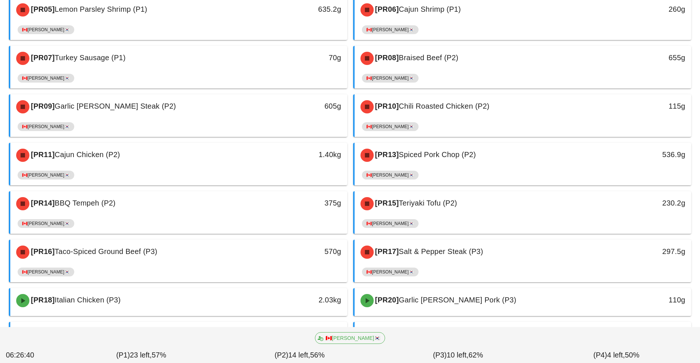
scroll to position [193, 0]
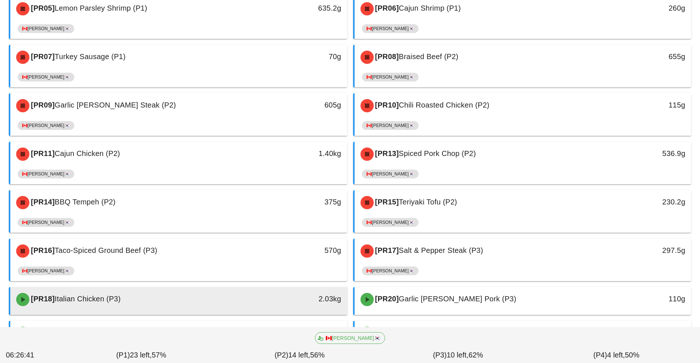
click at [264, 299] on div "2.03kg" at bounding box center [303, 300] width 83 height 22
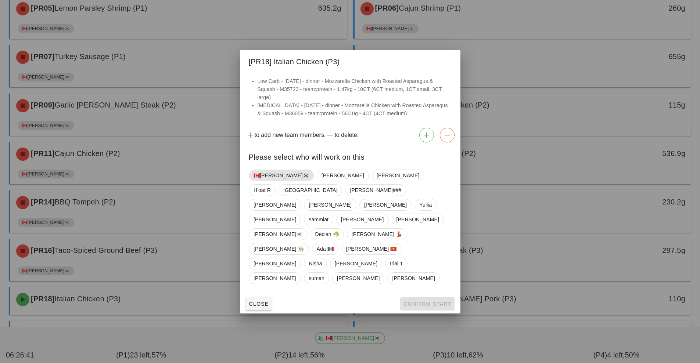
click at [266, 181] on span "🇨🇦[PERSON_NAME]🇰🇷" at bounding box center [281, 175] width 55 height 11
click at [424, 298] on button "Confirm Start" at bounding box center [427, 304] width 54 height 13
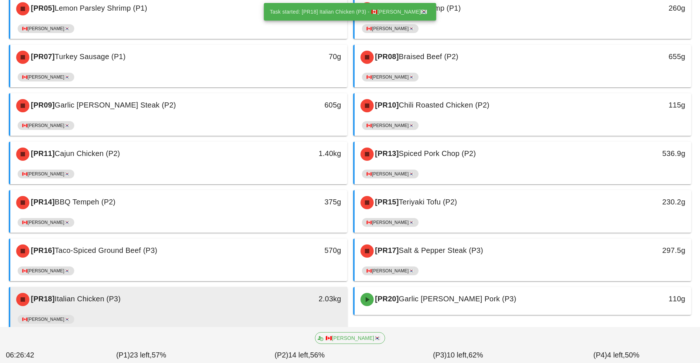
click at [252, 312] on div "🇨🇦[PERSON_NAME]🇰🇷" at bounding box center [179, 321] width 322 height 18
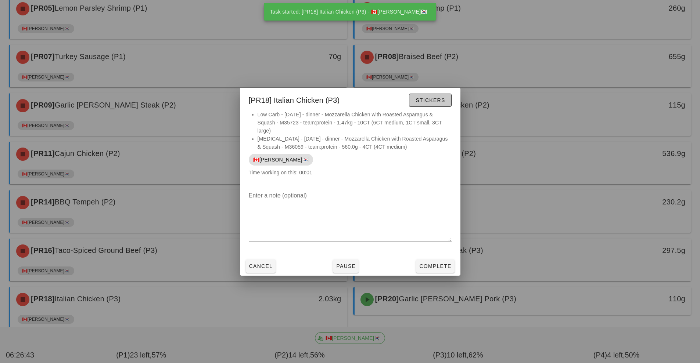
click at [440, 100] on span "Stickers" at bounding box center [430, 100] width 30 height 6
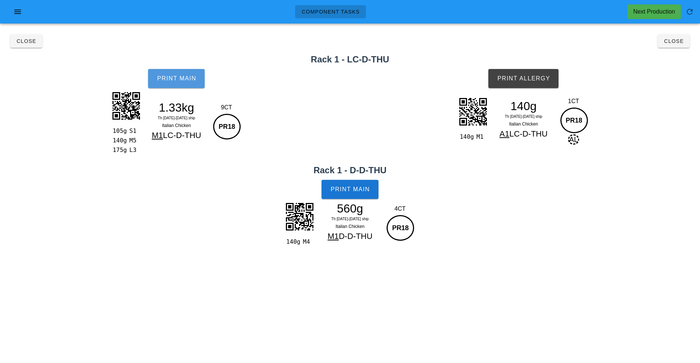
click at [175, 87] on button "Print Main" at bounding box center [176, 78] width 57 height 19
click at [366, 189] on span "Print Main" at bounding box center [350, 189] width 40 height 7
click at [541, 86] on button "Print Allergy" at bounding box center [523, 78] width 70 height 19
click at [676, 45] on button "Close" at bounding box center [674, 41] width 32 height 13
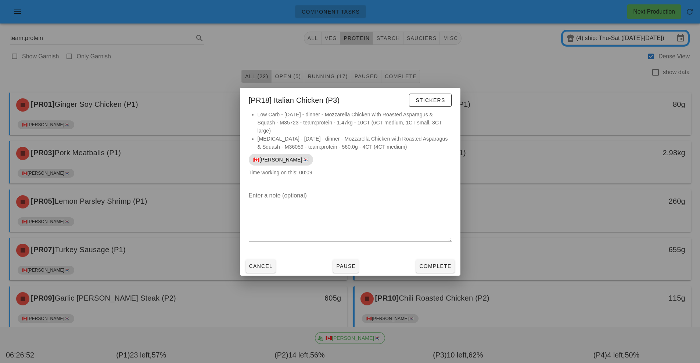
click at [540, 301] on div at bounding box center [350, 181] width 700 height 363
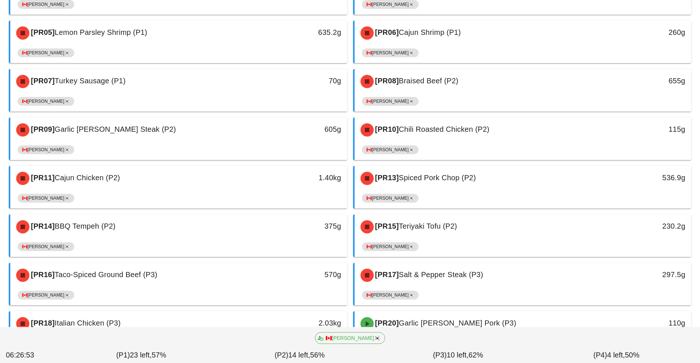
scroll to position [179, 0]
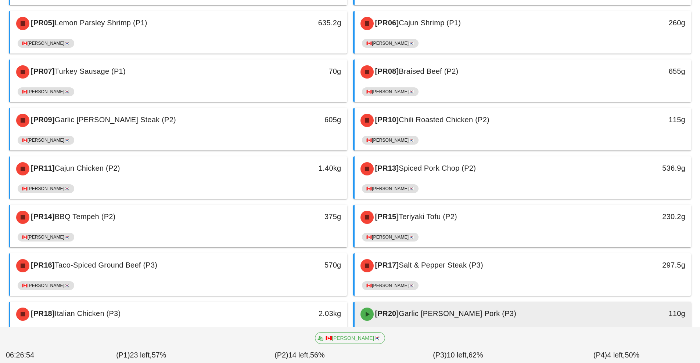
click at [396, 308] on div "[PR20] Garlic [PERSON_NAME] Pork (P3)" at bounding box center [481, 315] width 250 height 22
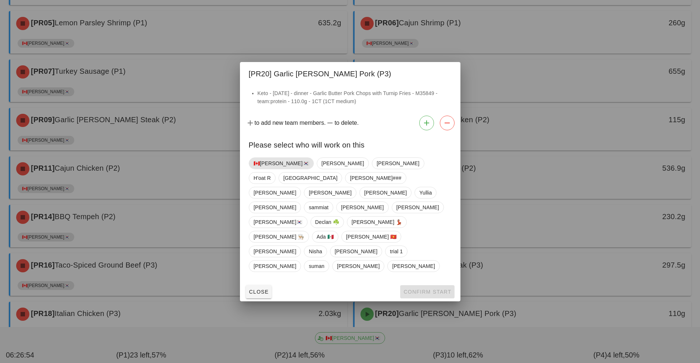
click at [265, 169] on span "🇨🇦[PERSON_NAME]🇰🇷" at bounding box center [281, 163] width 55 height 11
click at [433, 289] on span "Confirm Start" at bounding box center [427, 292] width 48 height 6
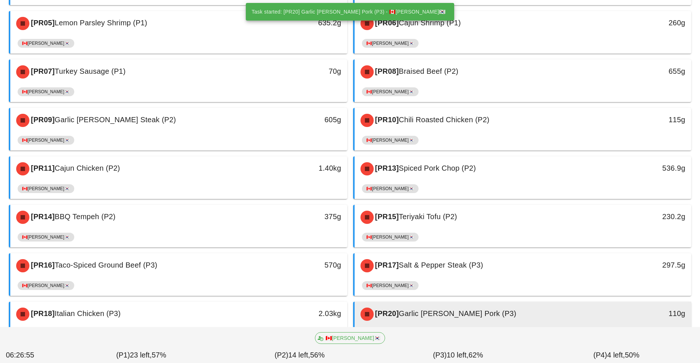
click at [441, 318] on div "[PR20] Garlic [PERSON_NAME] Pork (P3)" at bounding box center [481, 315] width 250 height 22
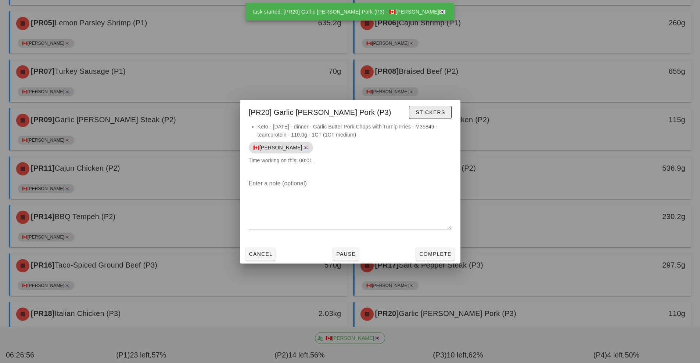
click at [439, 113] on span "Stickers" at bounding box center [430, 113] width 30 height 6
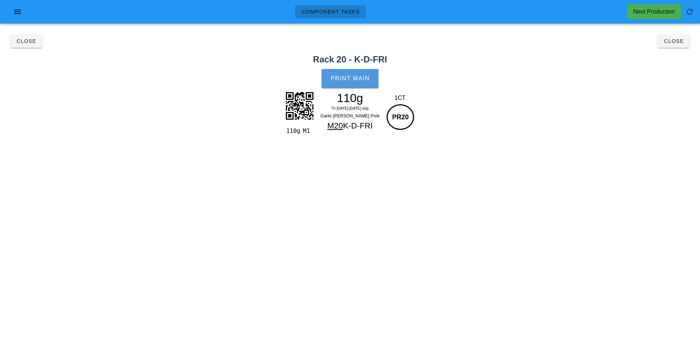
click at [349, 83] on button "Print Main" at bounding box center [350, 78] width 57 height 19
click at [685, 46] on button "Close" at bounding box center [674, 41] width 32 height 13
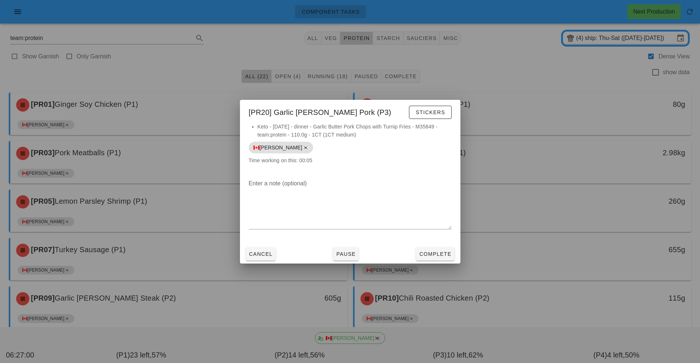
click at [569, 261] on div at bounding box center [350, 181] width 700 height 363
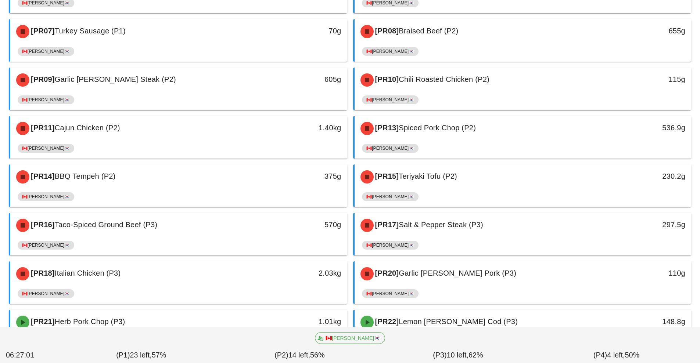
scroll to position [280, 0]
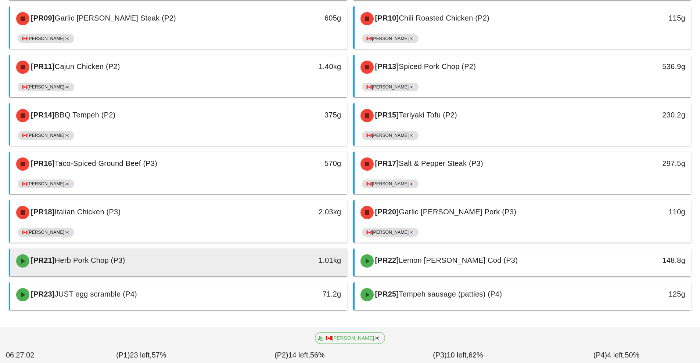
click at [272, 263] on div "1.01kg" at bounding box center [303, 261] width 75 height 12
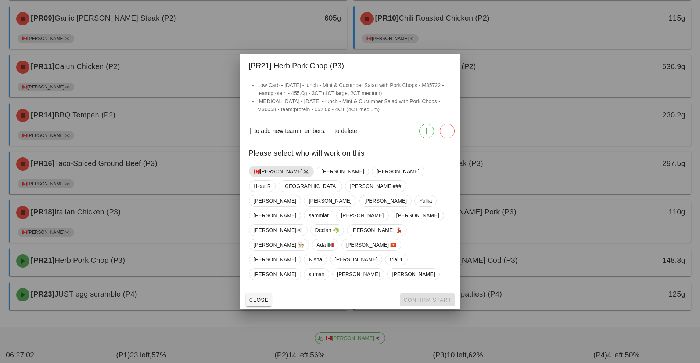
click at [268, 177] on span "🇨🇦[PERSON_NAME]🇰🇷" at bounding box center [281, 171] width 55 height 11
click at [426, 297] on span "Confirm Start" at bounding box center [427, 300] width 48 height 6
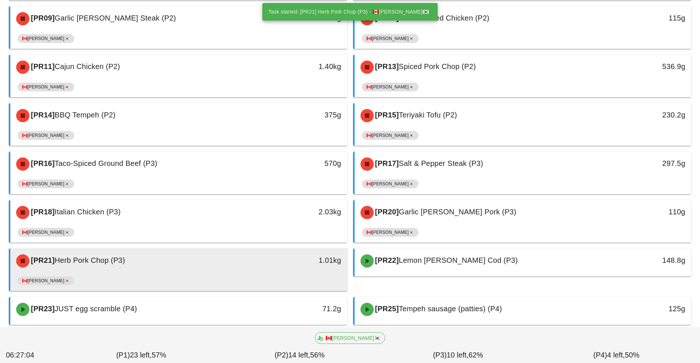
click at [288, 272] on div "1.01kg" at bounding box center [303, 261] width 83 height 22
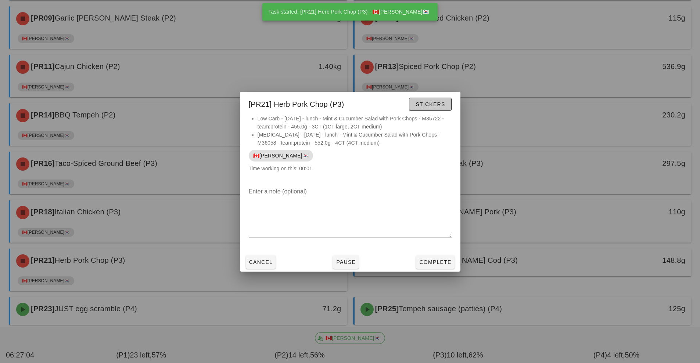
click at [438, 105] on span "Stickers" at bounding box center [430, 104] width 30 height 6
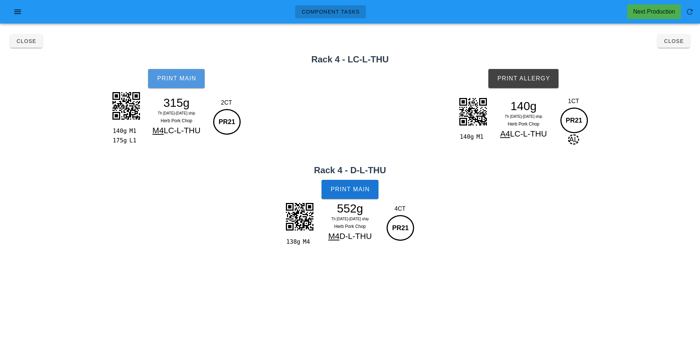
click at [172, 88] on button "Print Main" at bounding box center [176, 78] width 57 height 19
click at [344, 182] on button "Print Main" at bounding box center [350, 189] width 57 height 19
click at [542, 74] on button "Print Allergy" at bounding box center [523, 78] width 70 height 19
click at [672, 45] on button "Close" at bounding box center [674, 41] width 32 height 13
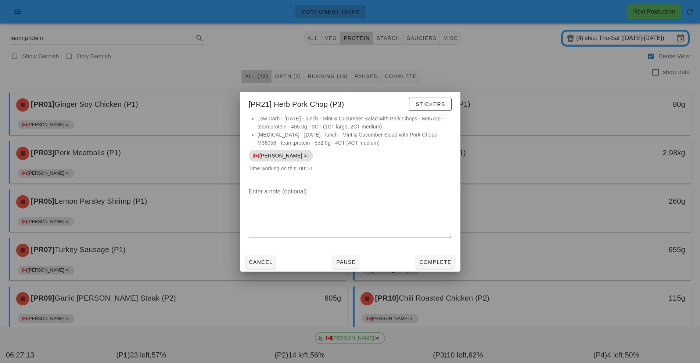
click at [523, 288] on div at bounding box center [350, 181] width 700 height 363
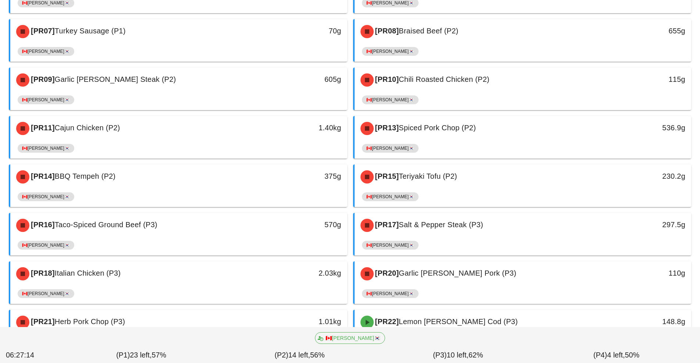
scroll to position [295, 0]
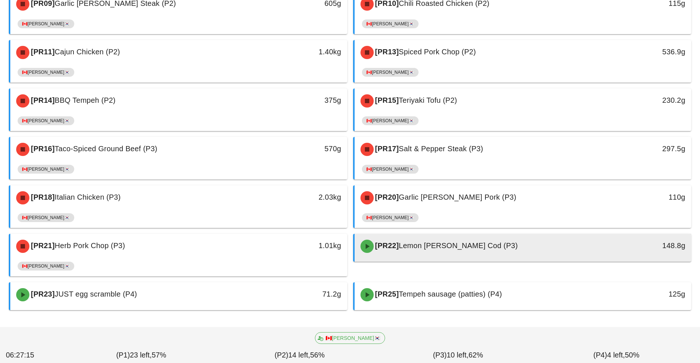
click at [399, 241] on div "[PR22] Lemon [PERSON_NAME] Cod (P3)" at bounding box center [481, 247] width 250 height 22
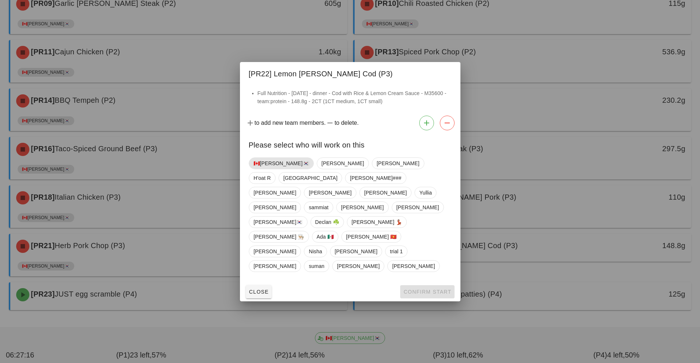
click at [273, 169] on span "🇨🇦[PERSON_NAME]🇰🇷" at bounding box center [281, 163] width 55 height 11
click at [434, 286] on button "Confirm Start" at bounding box center [427, 292] width 54 height 13
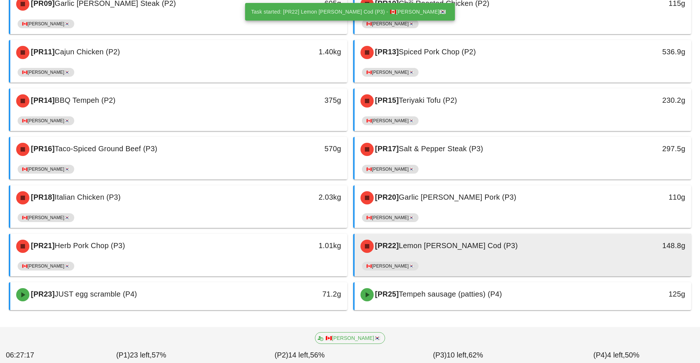
click at [442, 266] on div "🇨🇦[PERSON_NAME]🇰🇷" at bounding box center [523, 268] width 322 height 18
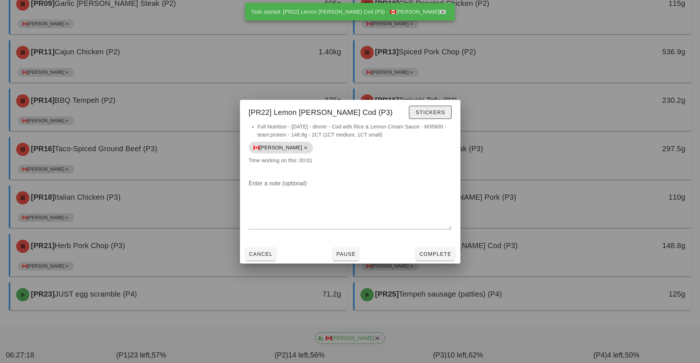
click at [437, 112] on span "Stickers" at bounding box center [430, 113] width 30 height 6
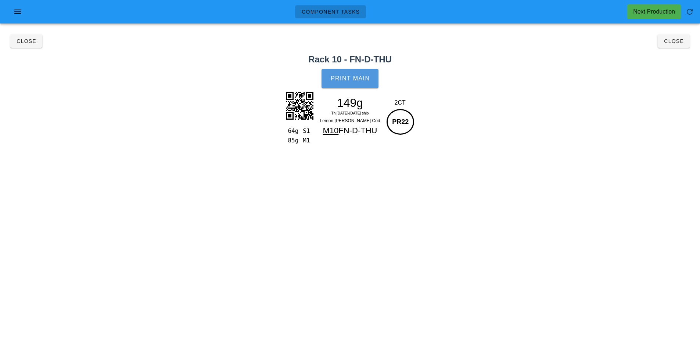
click at [361, 75] on span "Print Main" at bounding box center [350, 78] width 40 height 7
click at [679, 54] on h2 "Rack 10 - FN-D-THU" at bounding box center [349, 59] width 691 height 13
click at [683, 42] on span "Close" at bounding box center [674, 41] width 20 height 6
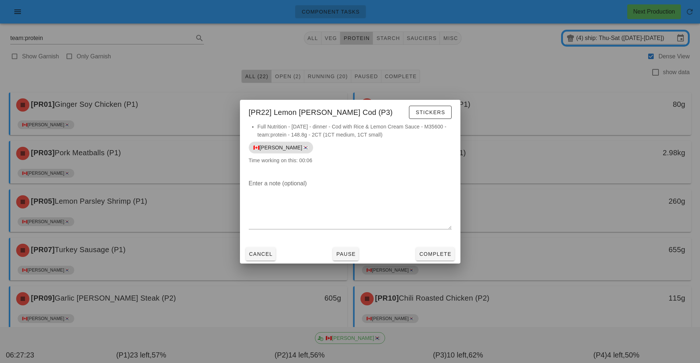
click at [577, 251] on div at bounding box center [350, 181] width 700 height 363
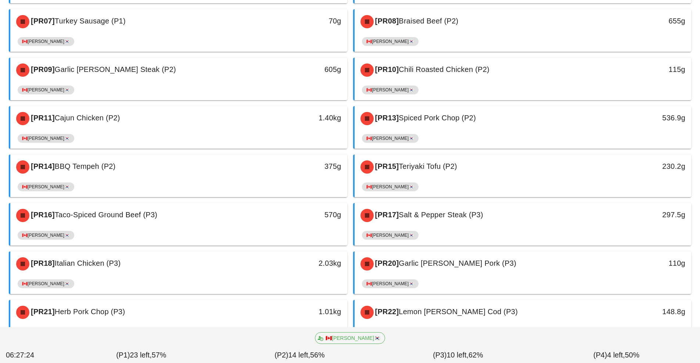
scroll to position [295, 0]
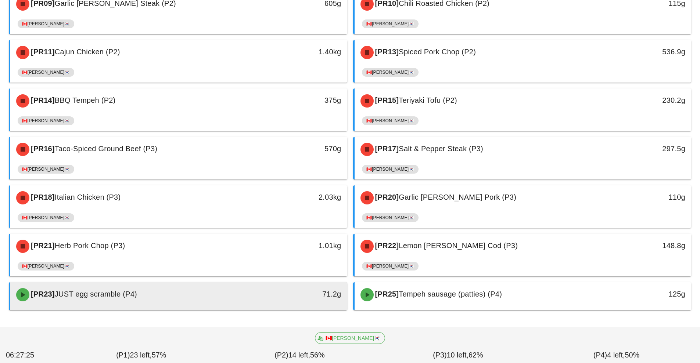
click at [283, 309] on div at bounding box center [179, 309] width 322 height 3
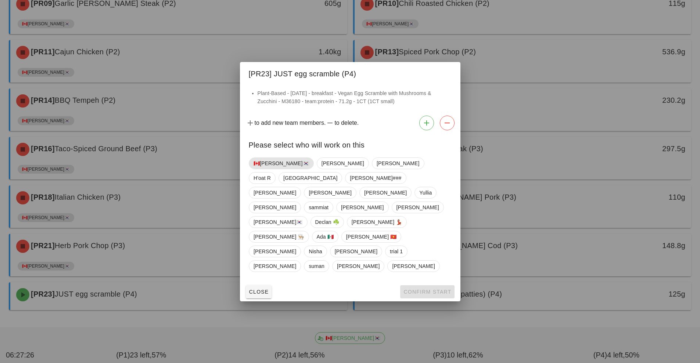
click at [274, 169] on span "🇨🇦[PERSON_NAME]🇰🇷" at bounding box center [281, 163] width 55 height 11
click at [423, 289] on span "Confirm Start" at bounding box center [427, 292] width 48 height 6
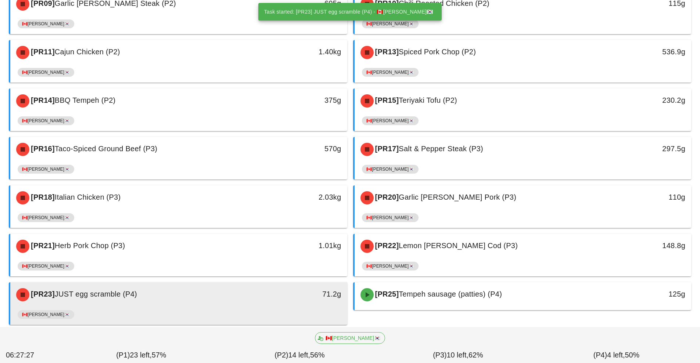
click at [273, 301] on div "71.2g" at bounding box center [303, 295] width 83 height 22
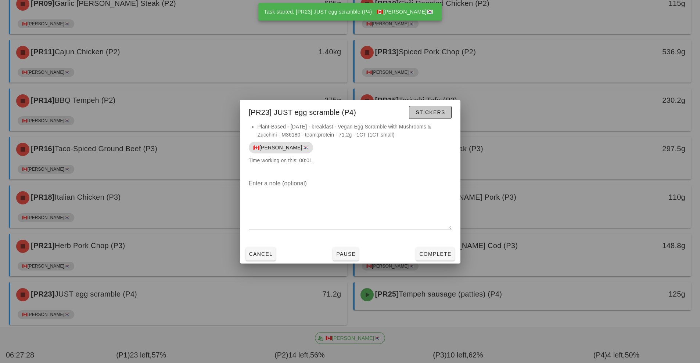
click at [431, 112] on span "Stickers" at bounding box center [430, 113] width 30 height 6
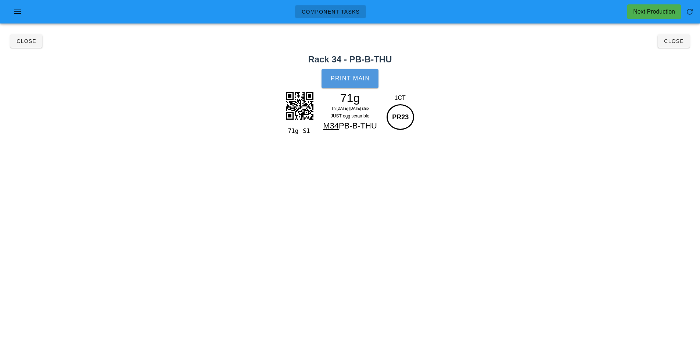
click at [351, 87] on button "Print Main" at bounding box center [350, 78] width 57 height 19
click at [676, 47] on button "Close" at bounding box center [674, 41] width 32 height 13
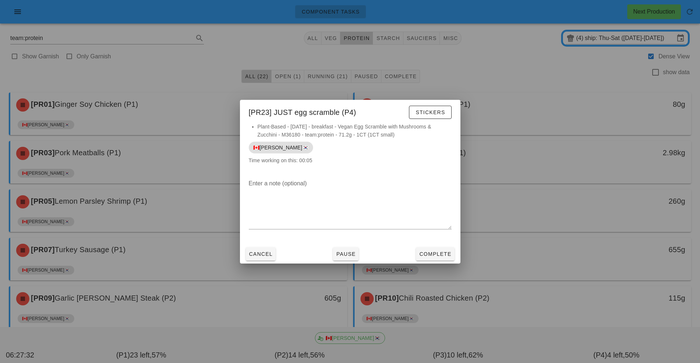
click at [498, 302] on div at bounding box center [350, 181] width 700 height 363
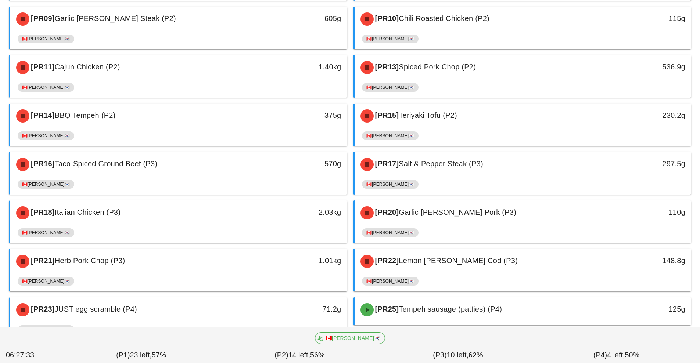
scroll to position [310, 0]
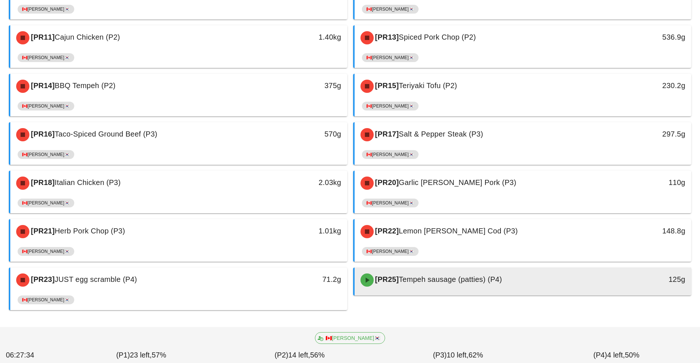
click at [454, 282] on span "Tempeh sausage (patties) (P4)" at bounding box center [450, 280] width 103 height 8
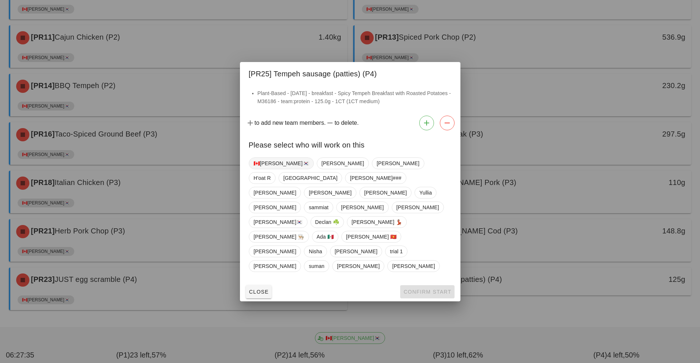
click at [266, 169] on span "🇨🇦[PERSON_NAME]🇰🇷" at bounding box center [281, 163] width 55 height 11
click at [441, 289] on span "Confirm Start" at bounding box center [427, 292] width 48 height 6
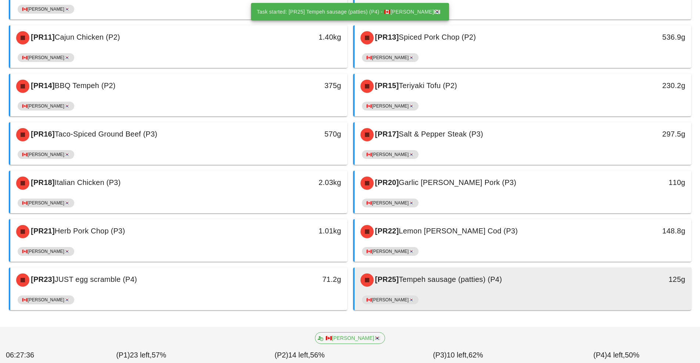
click at [494, 294] on div "🇨🇦[PERSON_NAME]🇰🇷" at bounding box center [523, 302] width 322 height 18
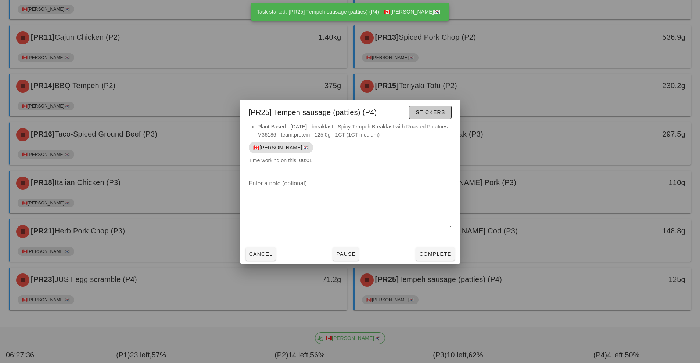
click at [440, 115] on span "Stickers" at bounding box center [430, 113] width 30 height 6
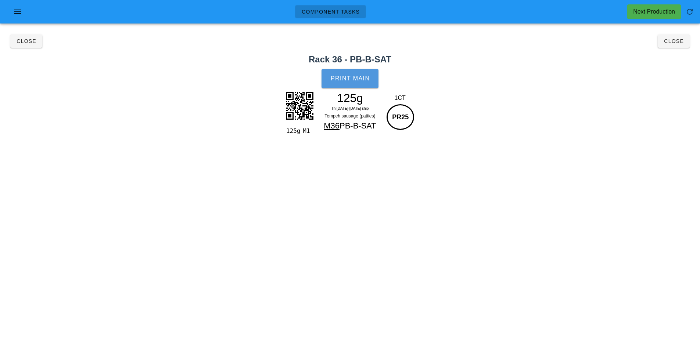
click at [355, 82] on button "Print Main" at bounding box center [350, 78] width 57 height 19
click at [675, 47] on button "Close" at bounding box center [674, 41] width 32 height 13
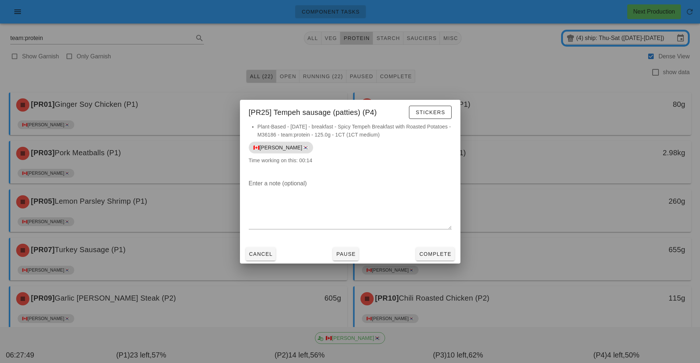
click at [606, 253] on div at bounding box center [350, 181] width 700 height 363
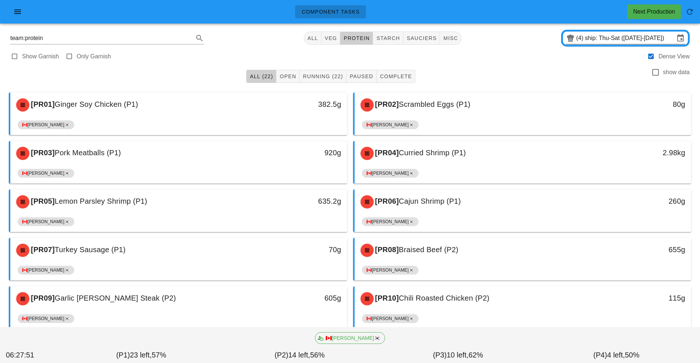
click at [608, 37] on input "ship: Thu-Sat ([DATE]-[DATE])" at bounding box center [630, 38] width 90 height 12
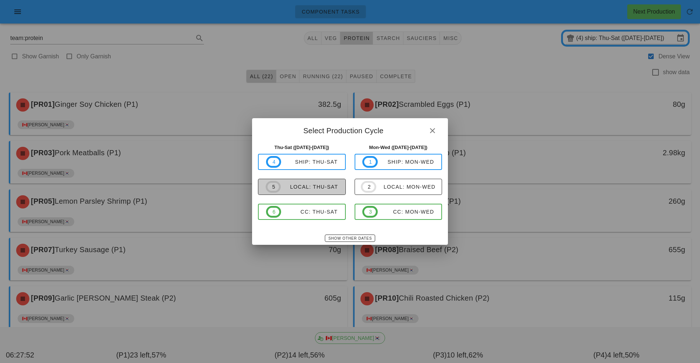
click at [329, 185] on div "local: Thu-Sat" at bounding box center [309, 187] width 57 height 6
type input "local: Thu-Sat ([DATE]-[DATE])"
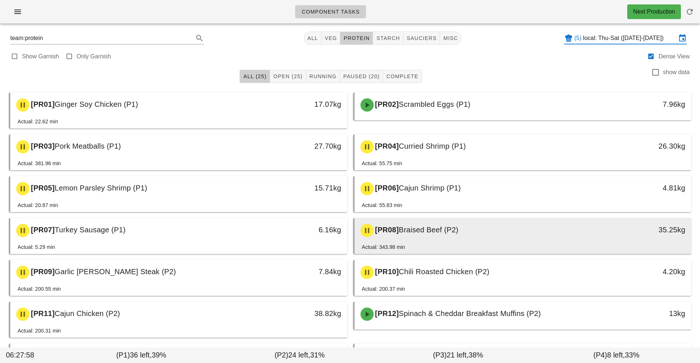
click at [447, 244] on div "Actual: 343.98 min" at bounding box center [523, 248] width 322 height 11
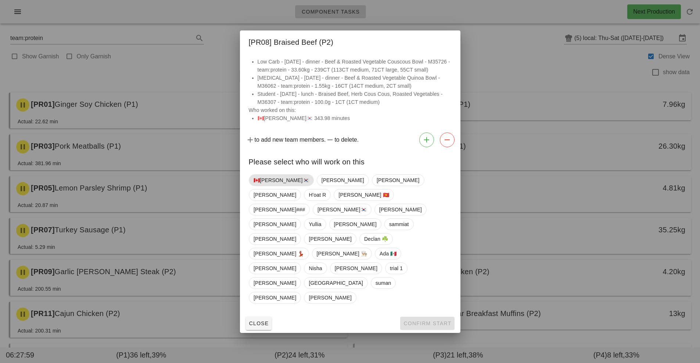
click at [273, 186] on span "🇨🇦[PERSON_NAME]🇰🇷" at bounding box center [281, 180] width 55 height 11
click at [422, 321] on span "Confirm Start" at bounding box center [427, 324] width 48 height 6
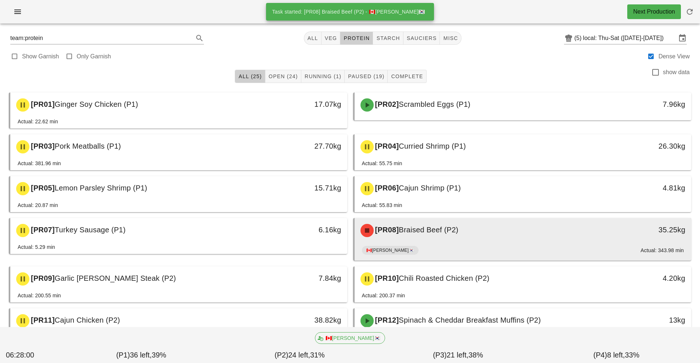
click at [444, 244] on div "🇨🇦[PERSON_NAME]🇰🇷 Actual: 343.98 min" at bounding box center [523, 252] width 322 height 18
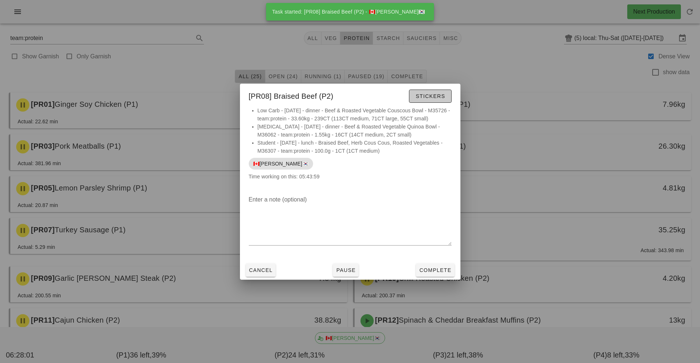
click at [438, 97] on span "Stickers" at bounding box center [430, 96] width 30 height 6
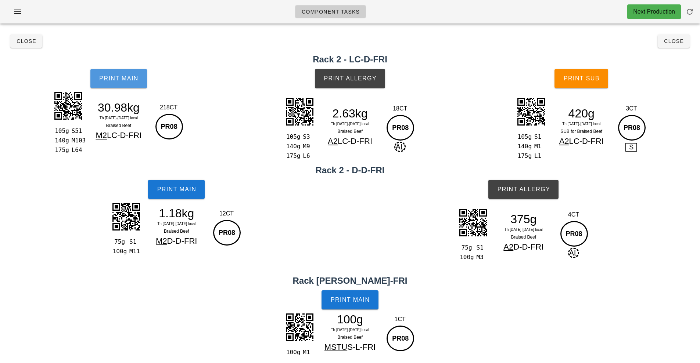
click at [136, 79] on span "Print Main" at bounding box center [119, 78] width 40 height 7
click at [142, 88] on button "Print Main" at bounding box center [118, 78] width 57 height 19
click at [136, 87] on button "Print Main" at bounding box center [118, 78] width 57 height 19
click at [198, 192] on button "Print Main" at bounding box center [176, 189] width 57 height 19
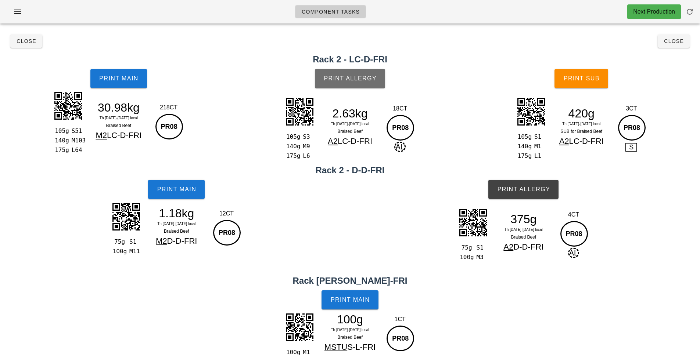
click at [373, 82] on button "Print Allergy" at bounding box center [350, 78] width 70 height 19
click at [366, 298] on span "Print Main" at bounding box center [350, 300] width 40 height 7
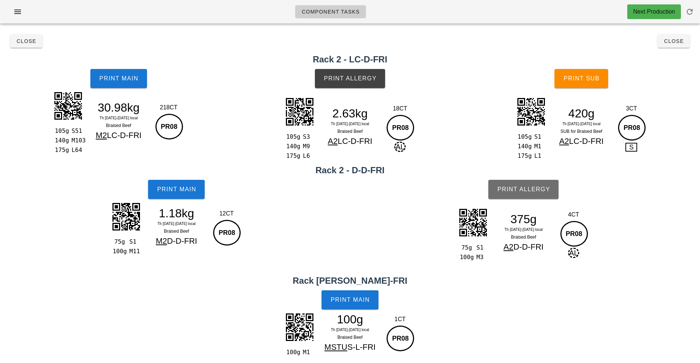
click at [543, 197] on button "Print Allergy" at bounding box center [523, 189] width 70 height 19
click at [593, 79] on span "Print Sub" at bounding box center [581, 78] width 36 height 7
click at [681, 43] on span "Close" at bounding box center [674, 41] width 20 height 6
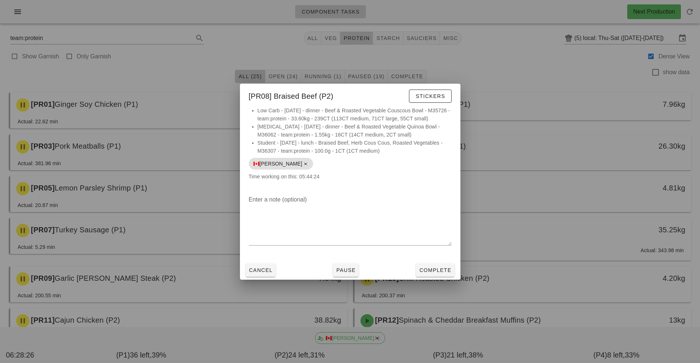
click at [602, 256] on div at bounding box center [350, 181] width 700 height 363
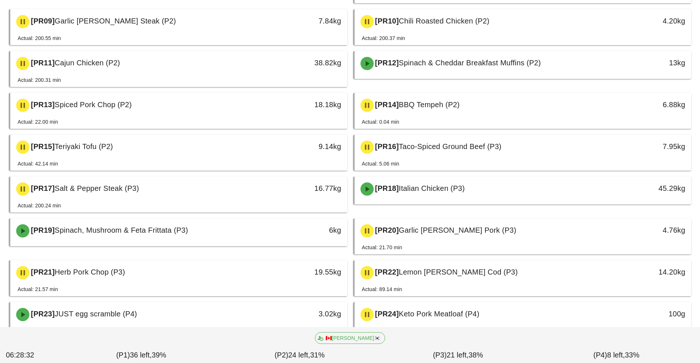
scroll to position [299, 0]
